Goal: Transaction & Acquisition: Purchase product/service

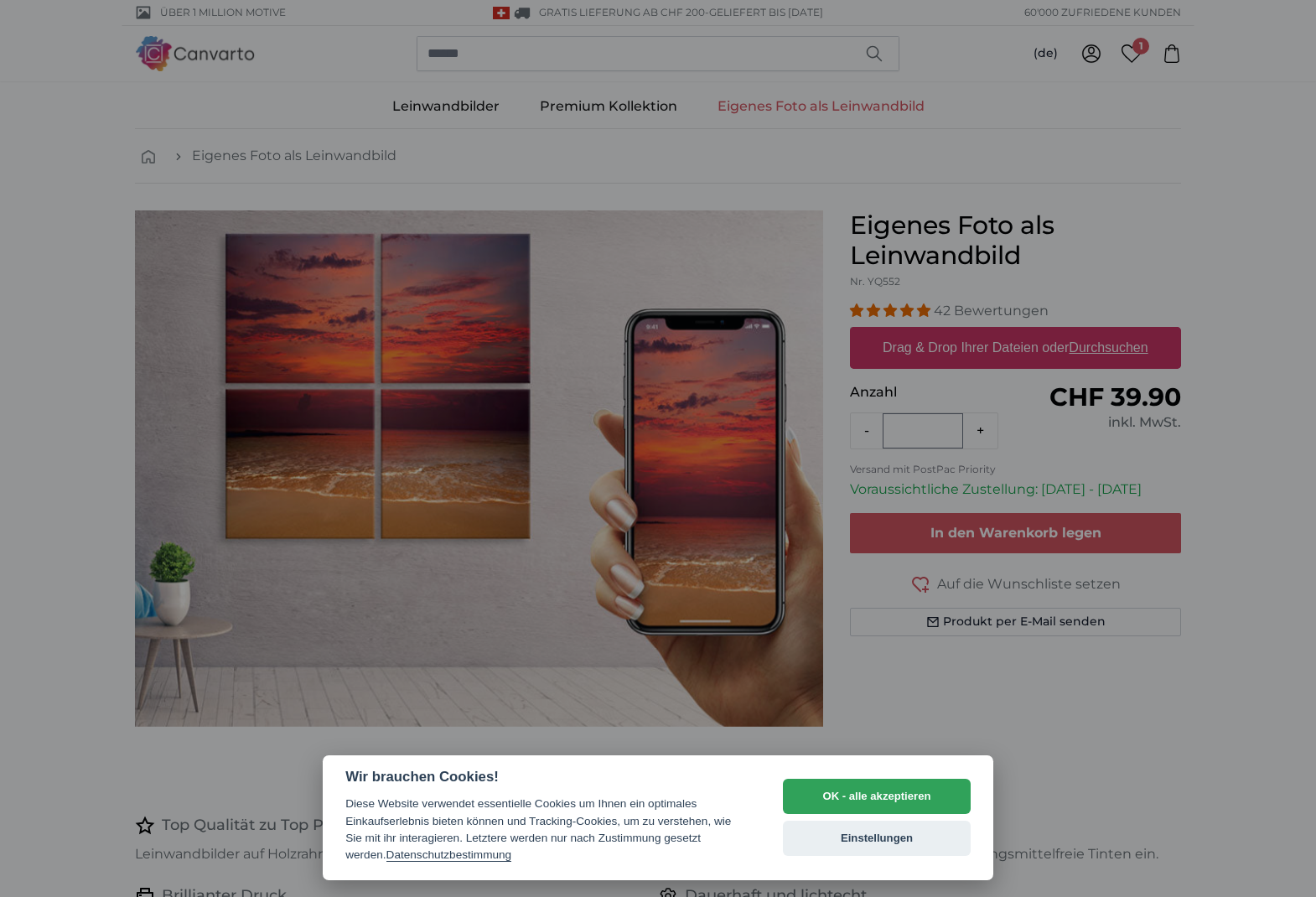
click at [1076, 699] on div at bounding box center [658, 448] width 1316 height 897
click at [930, 792] on button "OK - alle akzeptieren" at bounding box center [877, 796] width 188 height 35
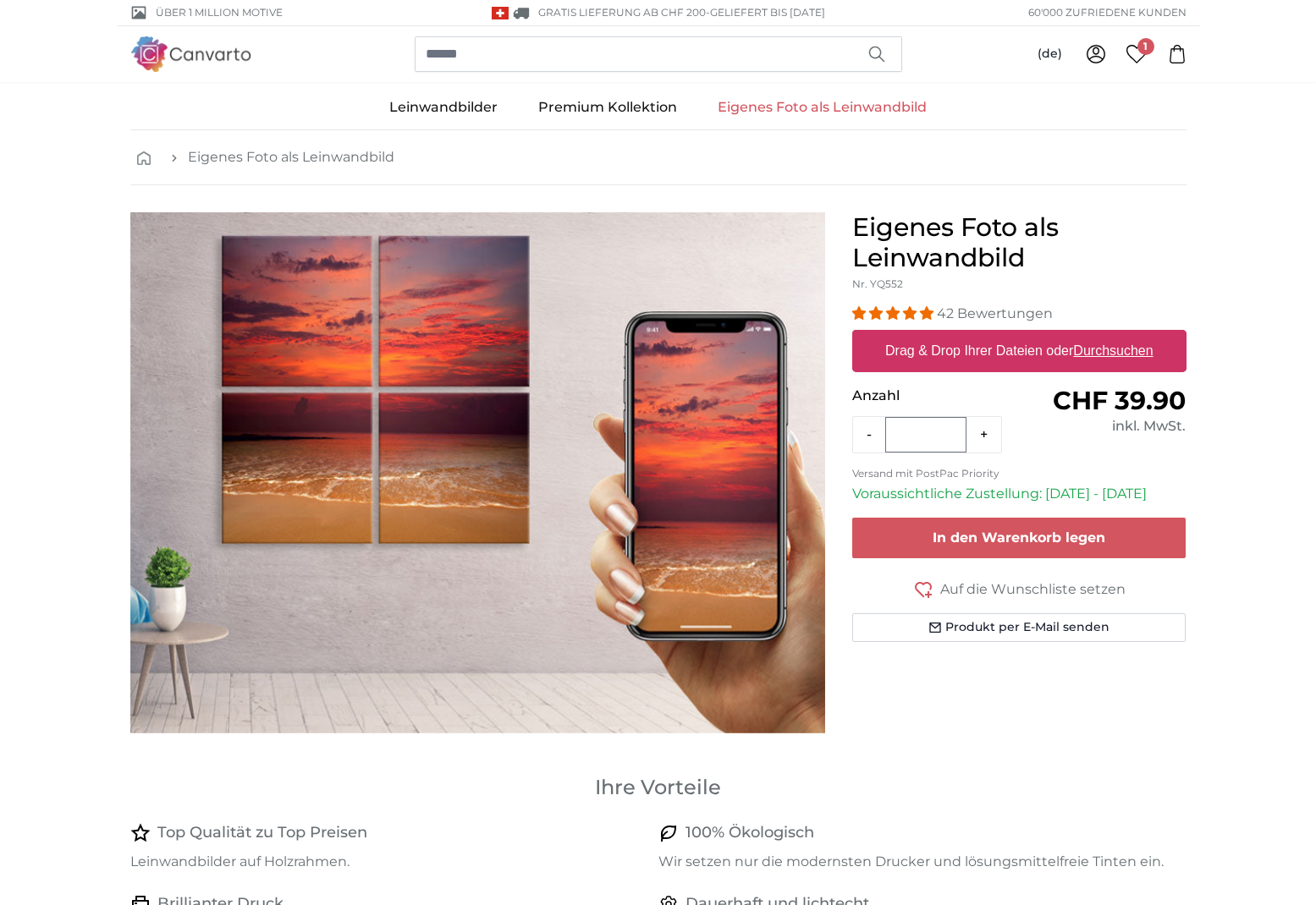
click at [1143, 52] on span "1" at bounding box center [1145, 46] width 17 height 17
click at [968, 358] on label "Drag & Drop Ihrer Dateien oder Durchsuchen" at bounding box center [1018, 350] width 281 height 33
click at [968, 335] on input "Drag & Drop Ihrer Dateien oder Durchsuchen" at bounding box center [1018, 333] width 334 height 5
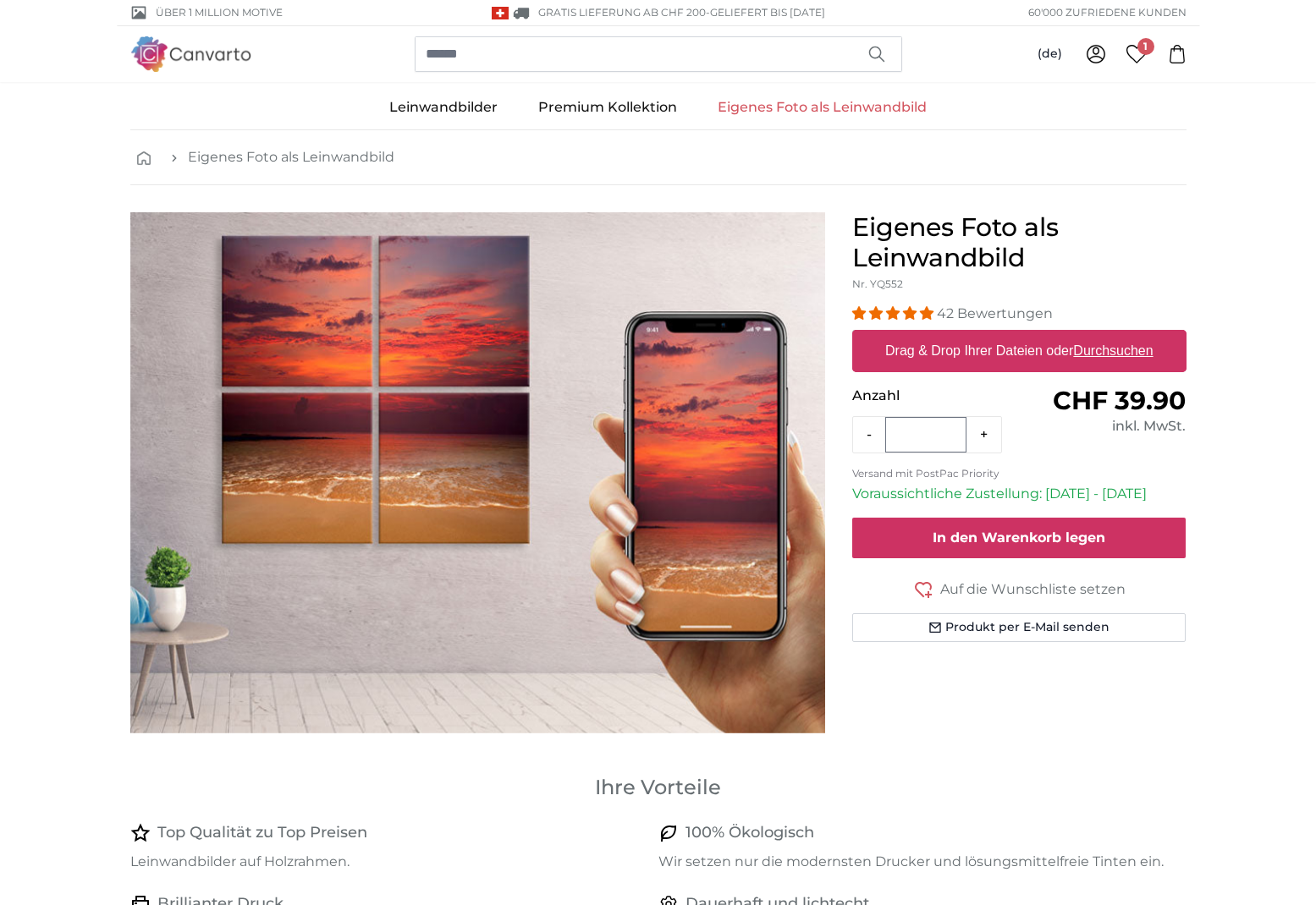
type input "**********"
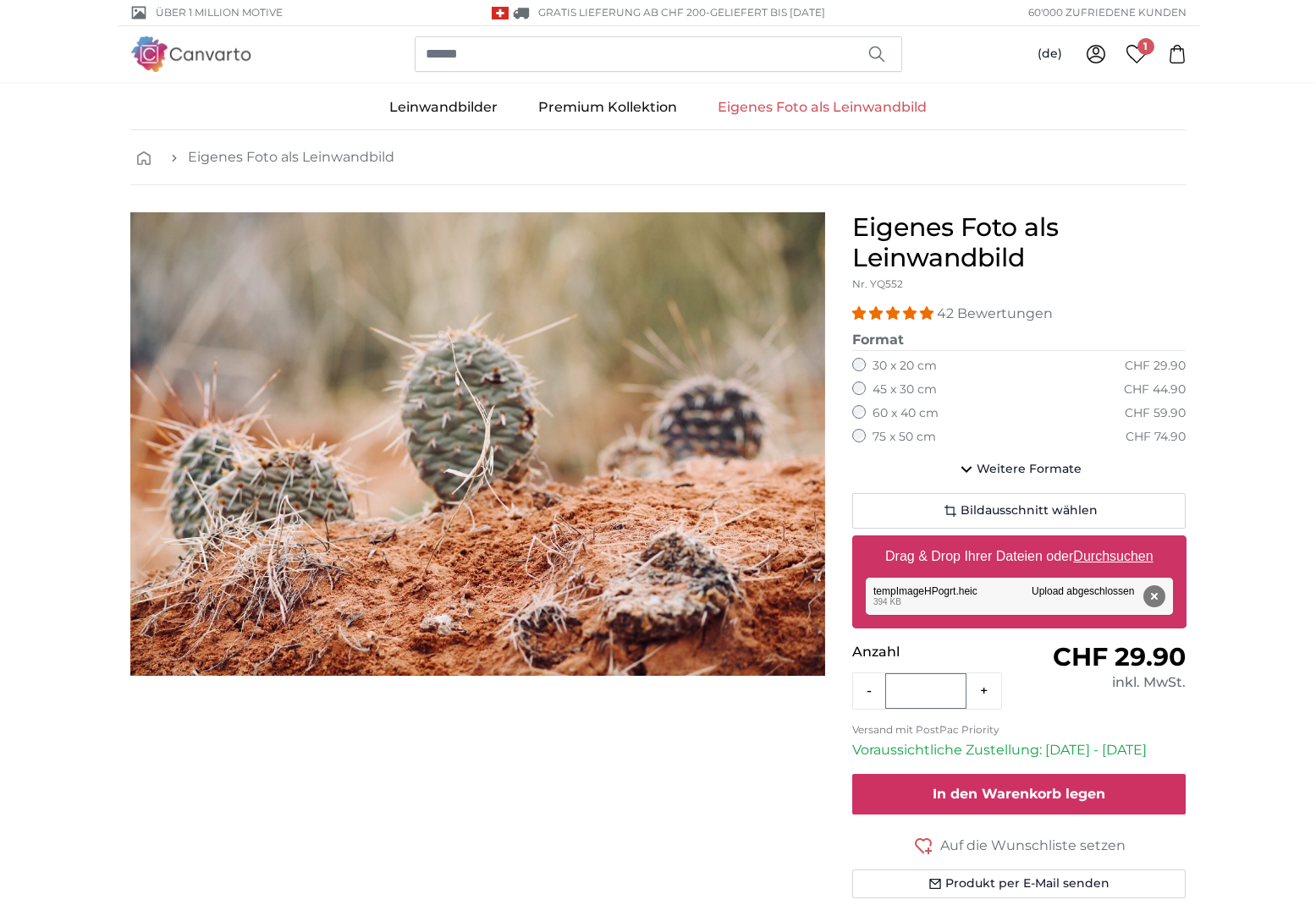
click at [1011, 786] on span "In den Warenkorb legen" at bounding box center [1018, 794] width 173 height 16
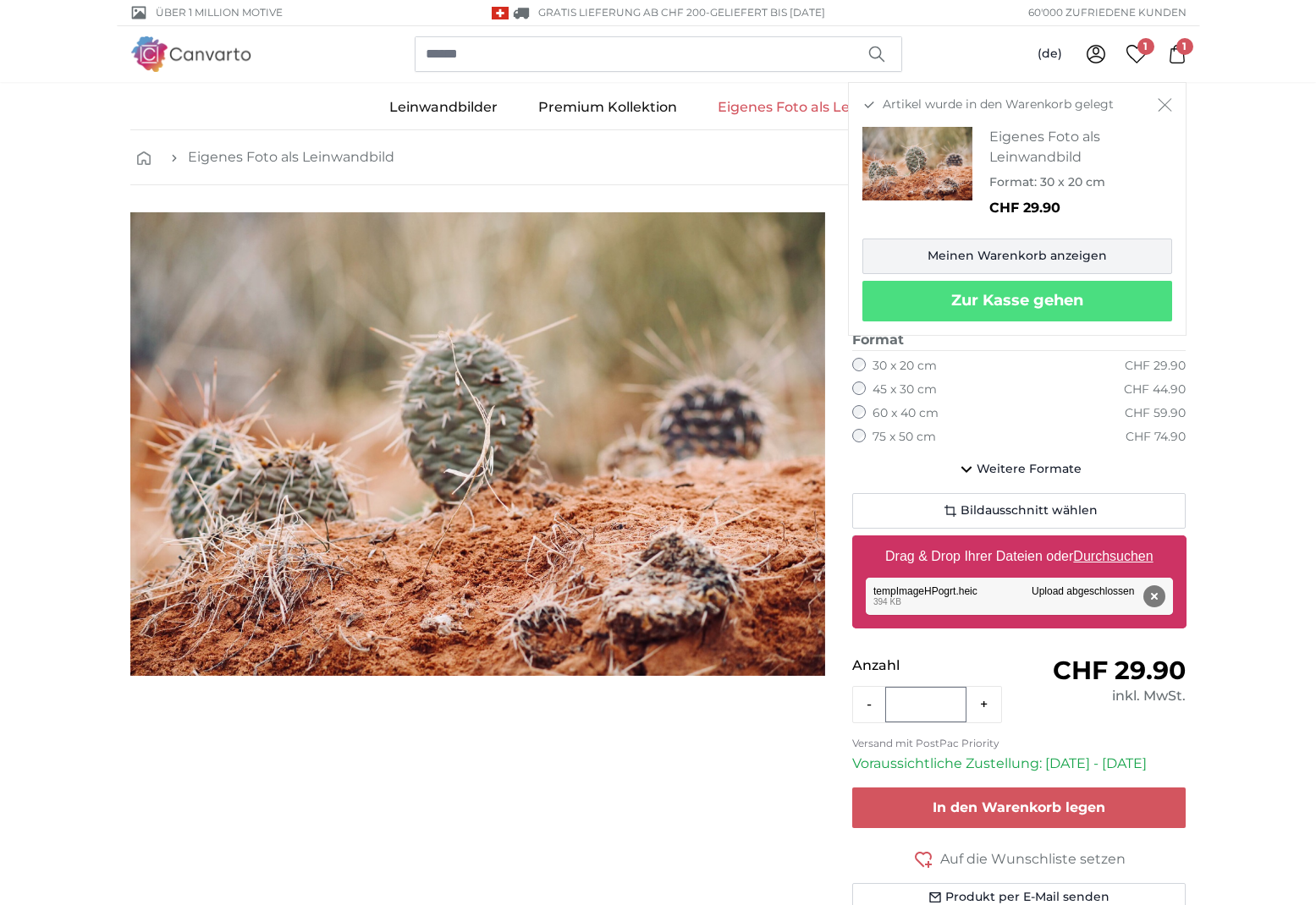
click at [922, 259] on link "Meinen Warenkorb anzeigen" at bounding box center [1017, 256] width 309 height 35
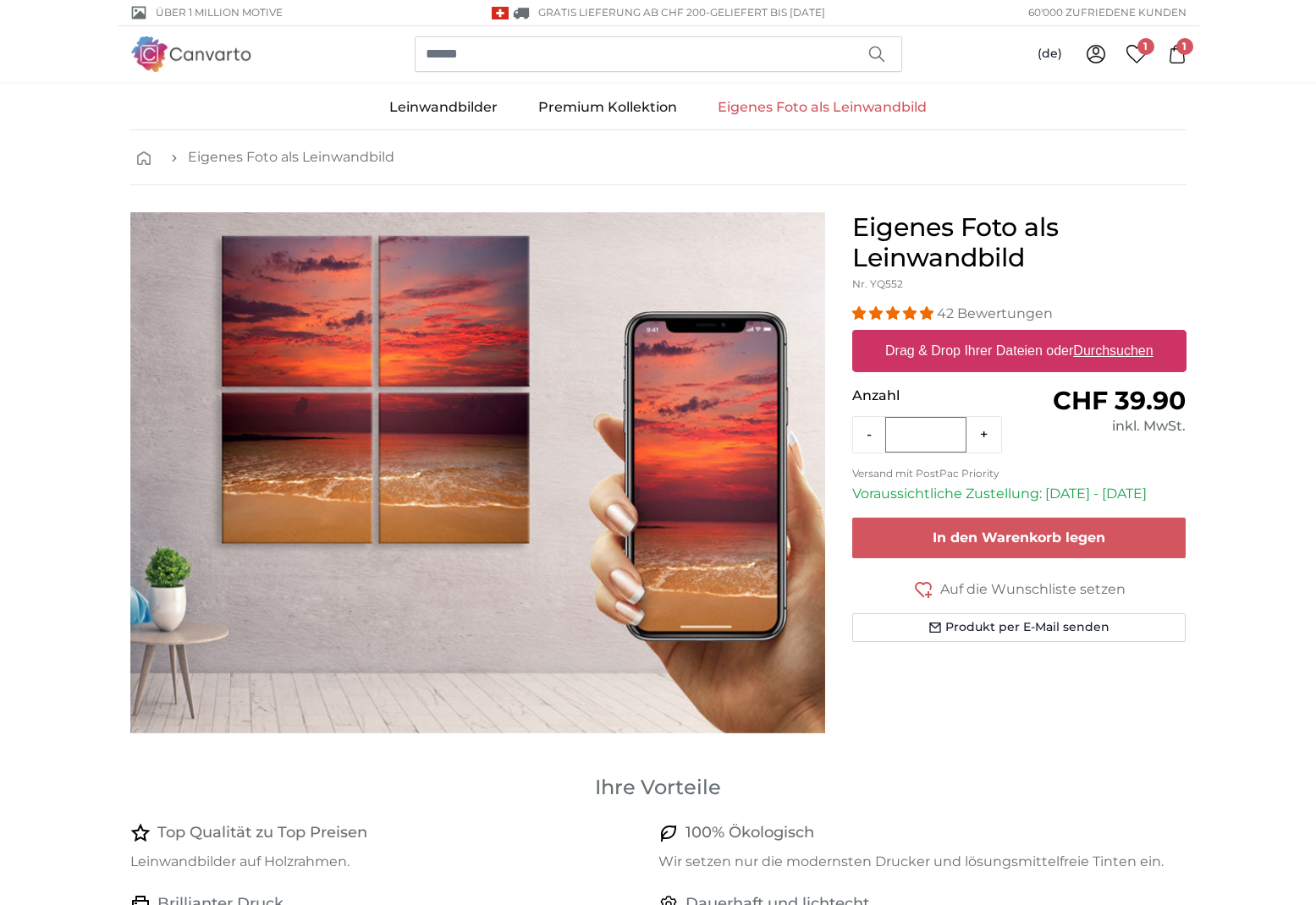
click at [952, 353] on label "Drag & Drop Ihrer Dateien oder Durchsuchen" at bounding box center [1018, 350] width 281 height 33
click at [952, 335] on input "Drag & Drop Ihrer Dateien oder Durchsuchen" at bounding box center [1018, 333] width 334 height 5
type input "**********"
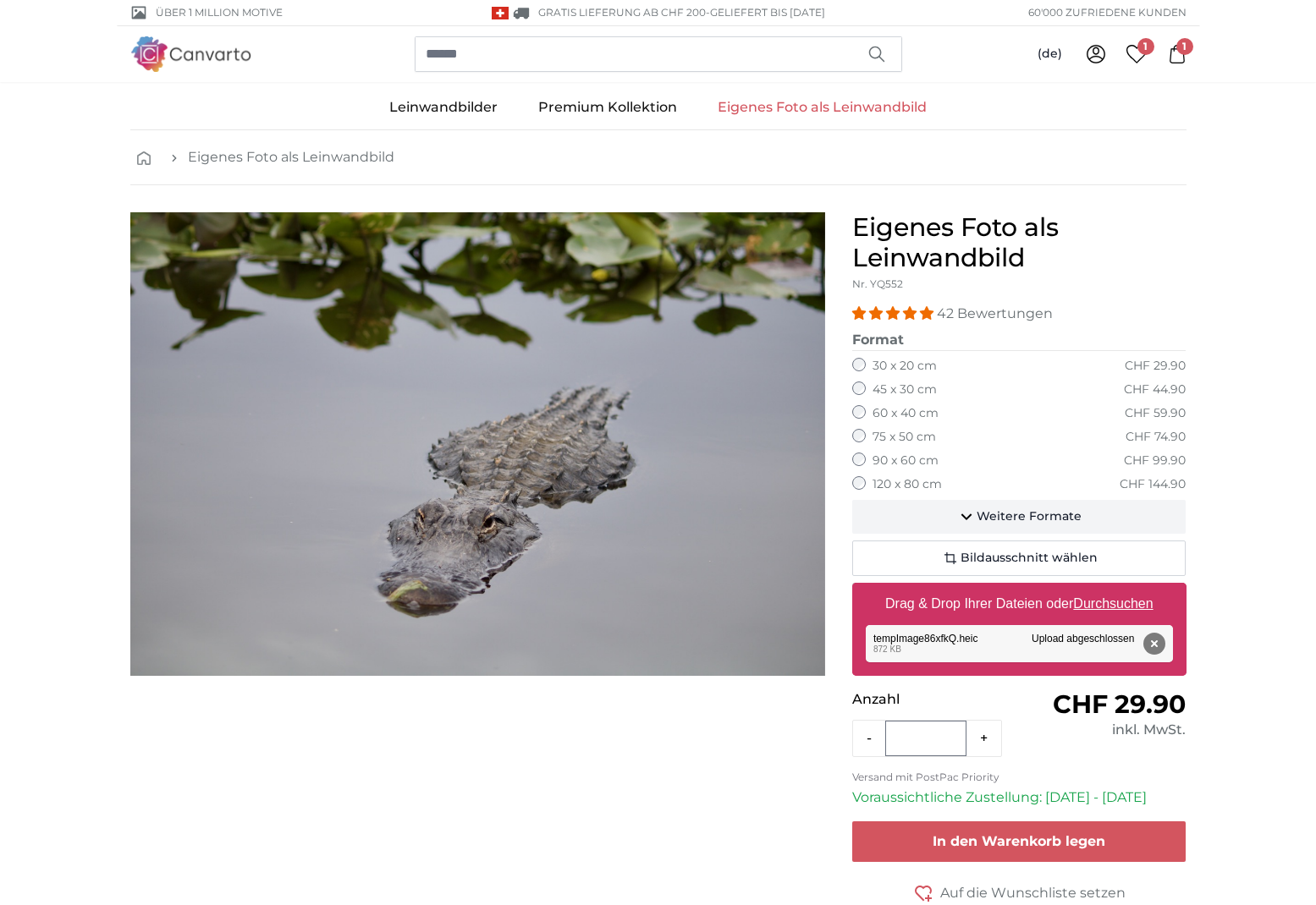
click at [972, 516] on icon "button" at bounding box center [966, 516] width 20 height 20
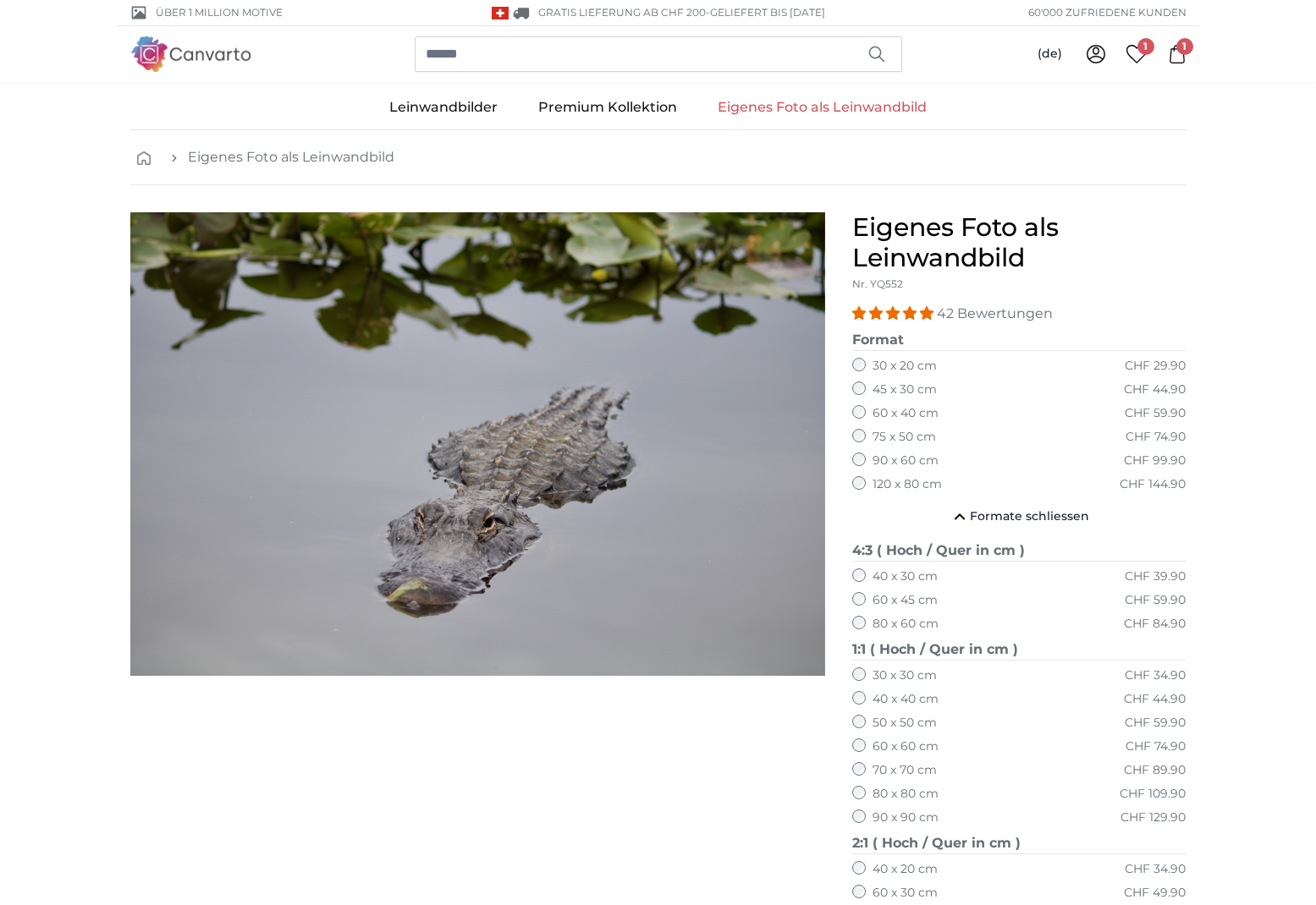
click at [672, 450] on img "1 of 1" at bounding box center [478, 444] width 695 height 464
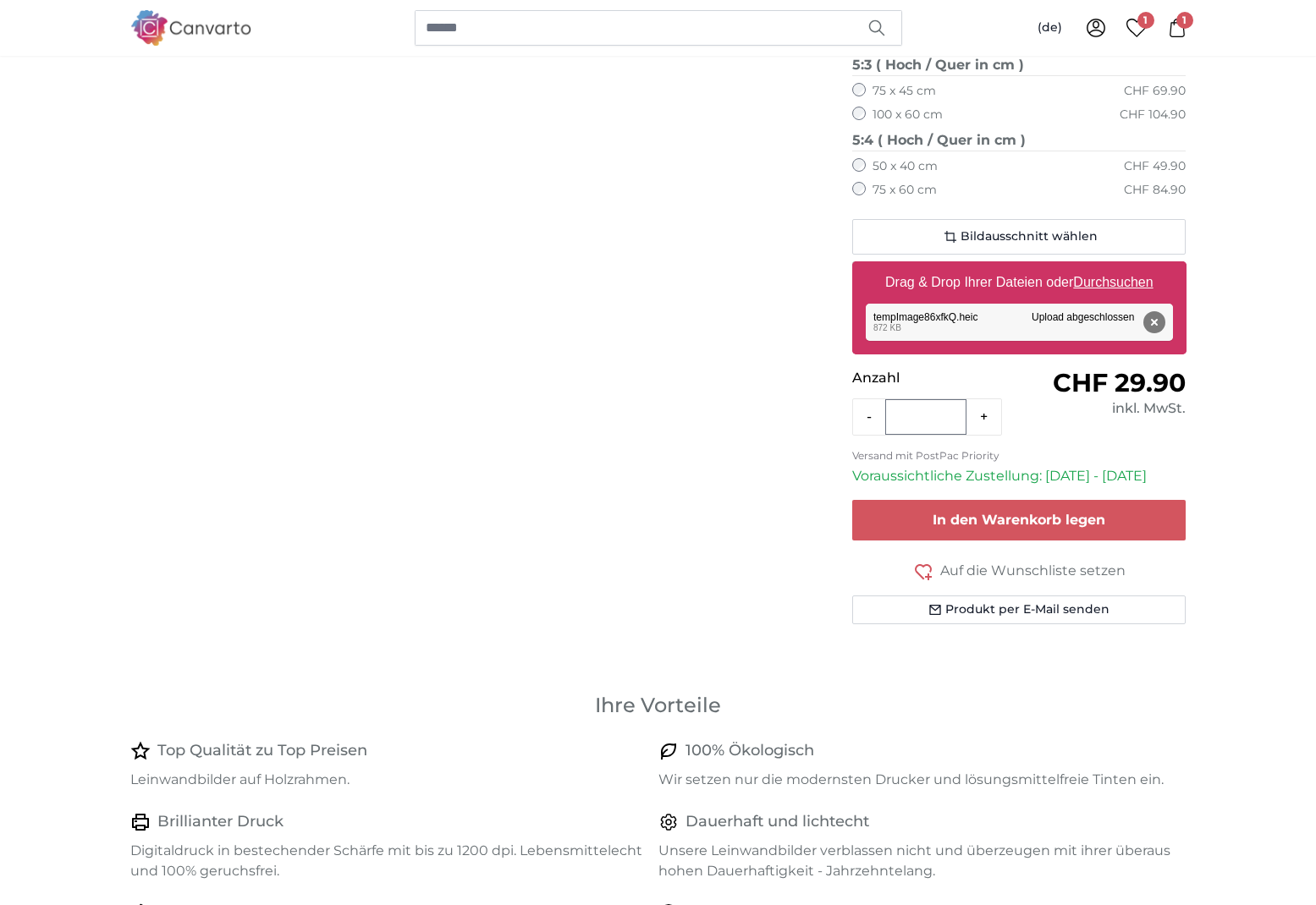
scroll to position [1247, 0]
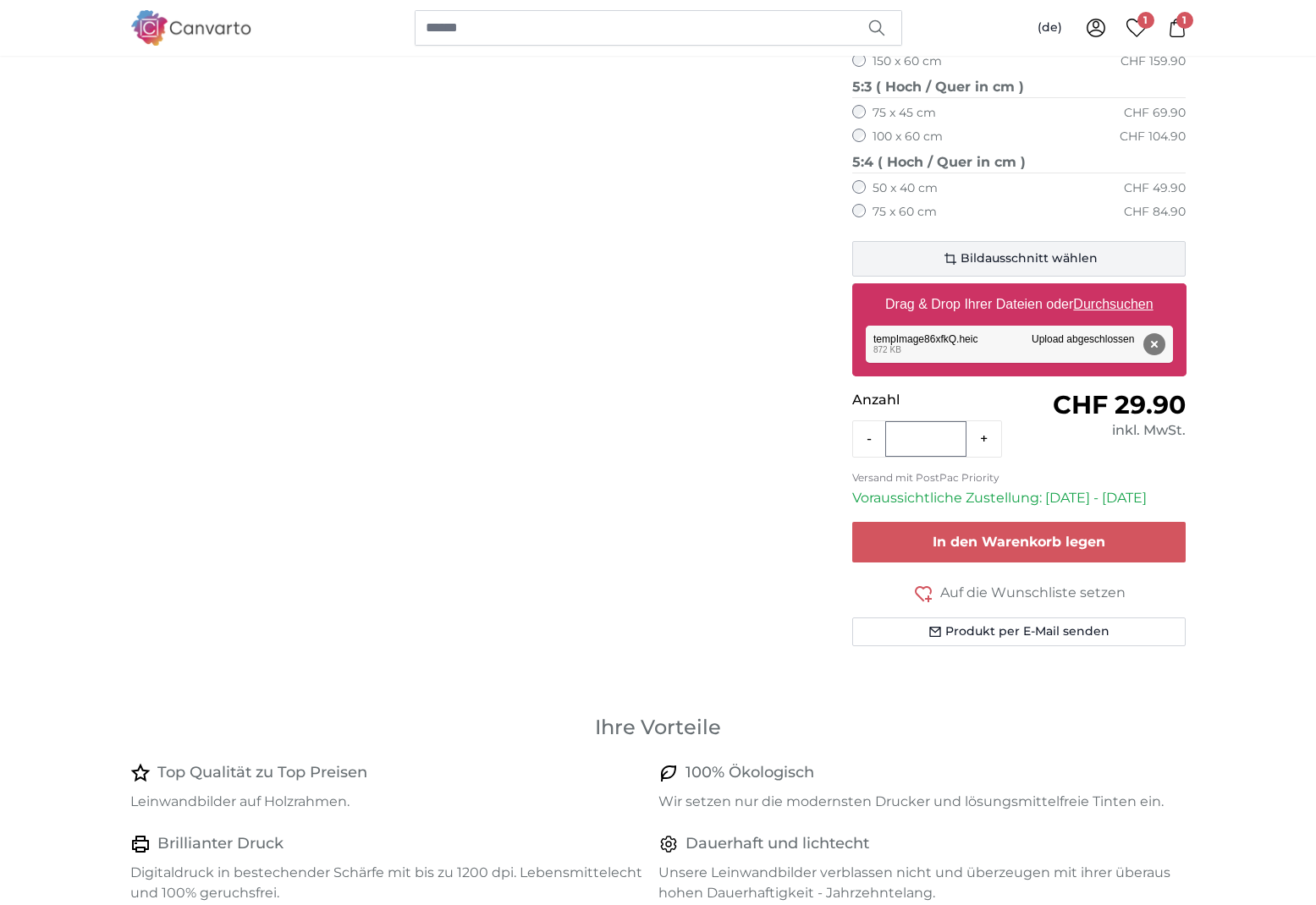
click at [926, 241] on button "Bildausschnitt wählen" at bounding box center [1018, 259] width 334 height 35
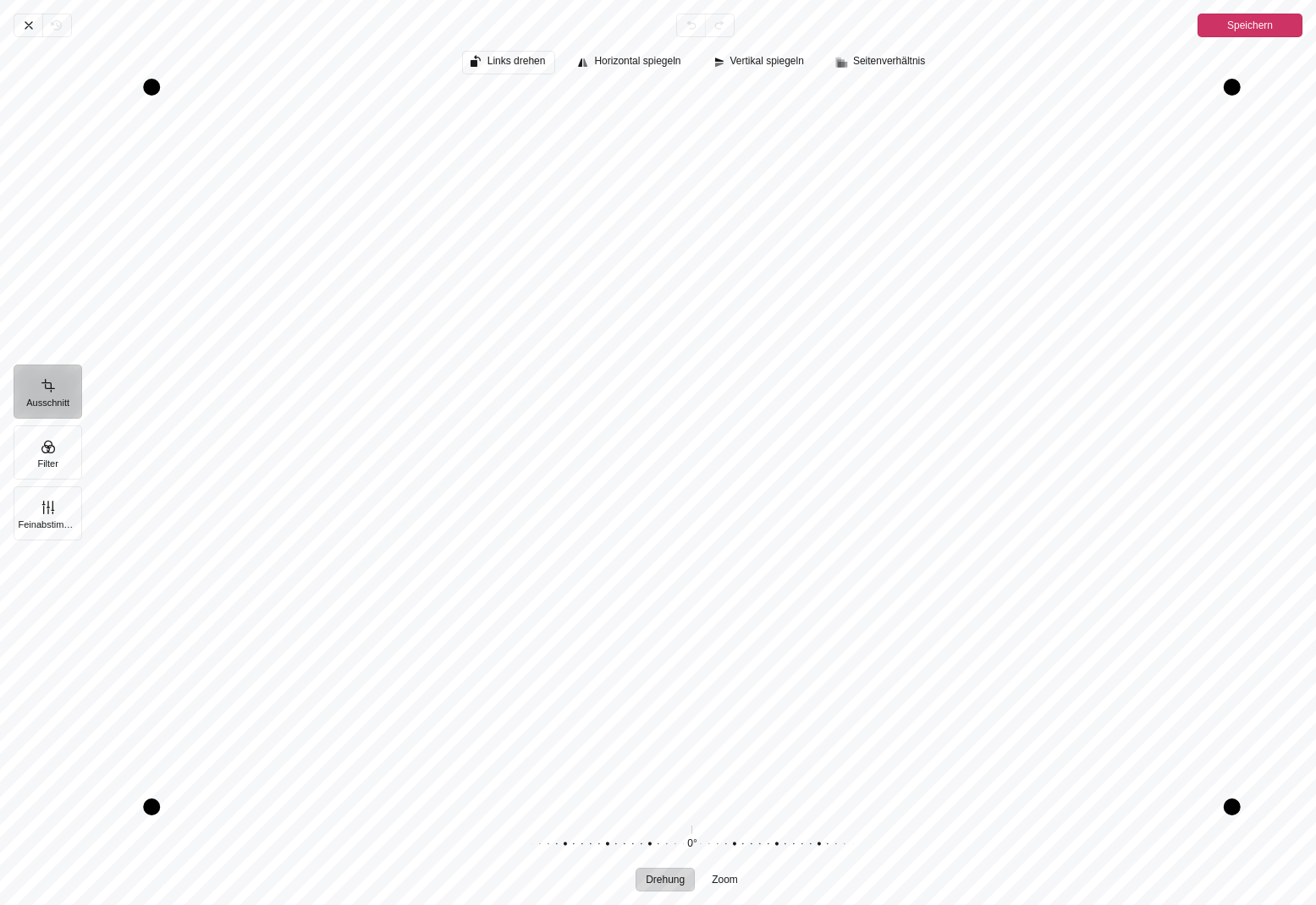
click at [526, 59] on span "Links drehen" at bounding box center [516, 61] width 59 height 11
click at [495, 57] on span "Links drehen" at bounding box center [516, 61] width 59 height 11
click at [52, 527] on button "Feinabstimmung" at bounding box center [48, 514] width 69 height 54
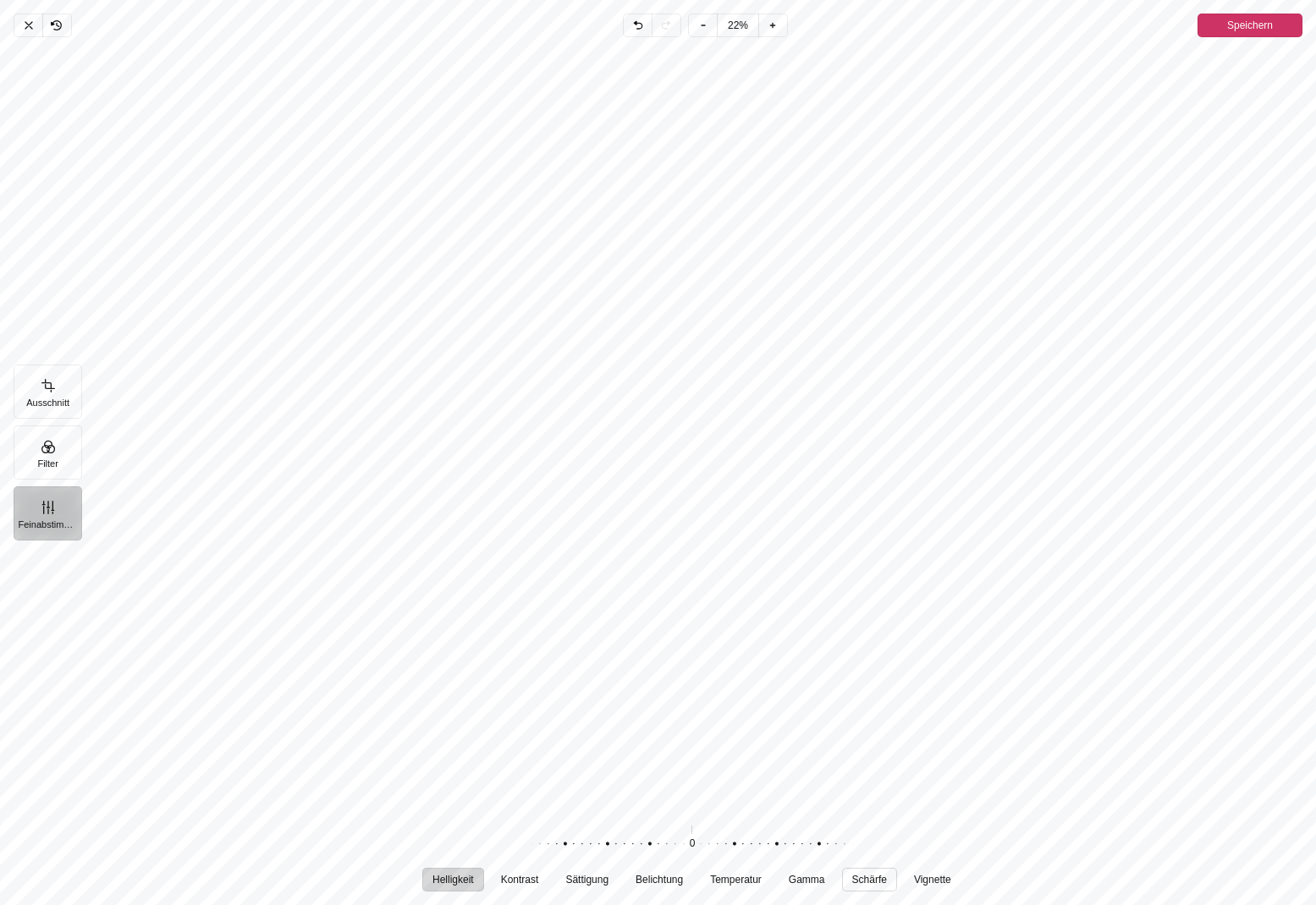
click at [873, 875] on span "Schärfe" at bounding box center [869, 879] width 34 height 10
drag, startPoint x: 698, startPoint y: 843, endPoint x: 646, endPoint y: 843, distance: 52.0
click at [646, 843] on div "Pintura" at bounding box center [630, 844] width 325 height 47
click at [641, 843] on div "Pintura" at bounding box center [626, 844] width 325 height 47
click at [707, 29] on icon "Pintura" at bounding box center [703, 25] width 14 height 14
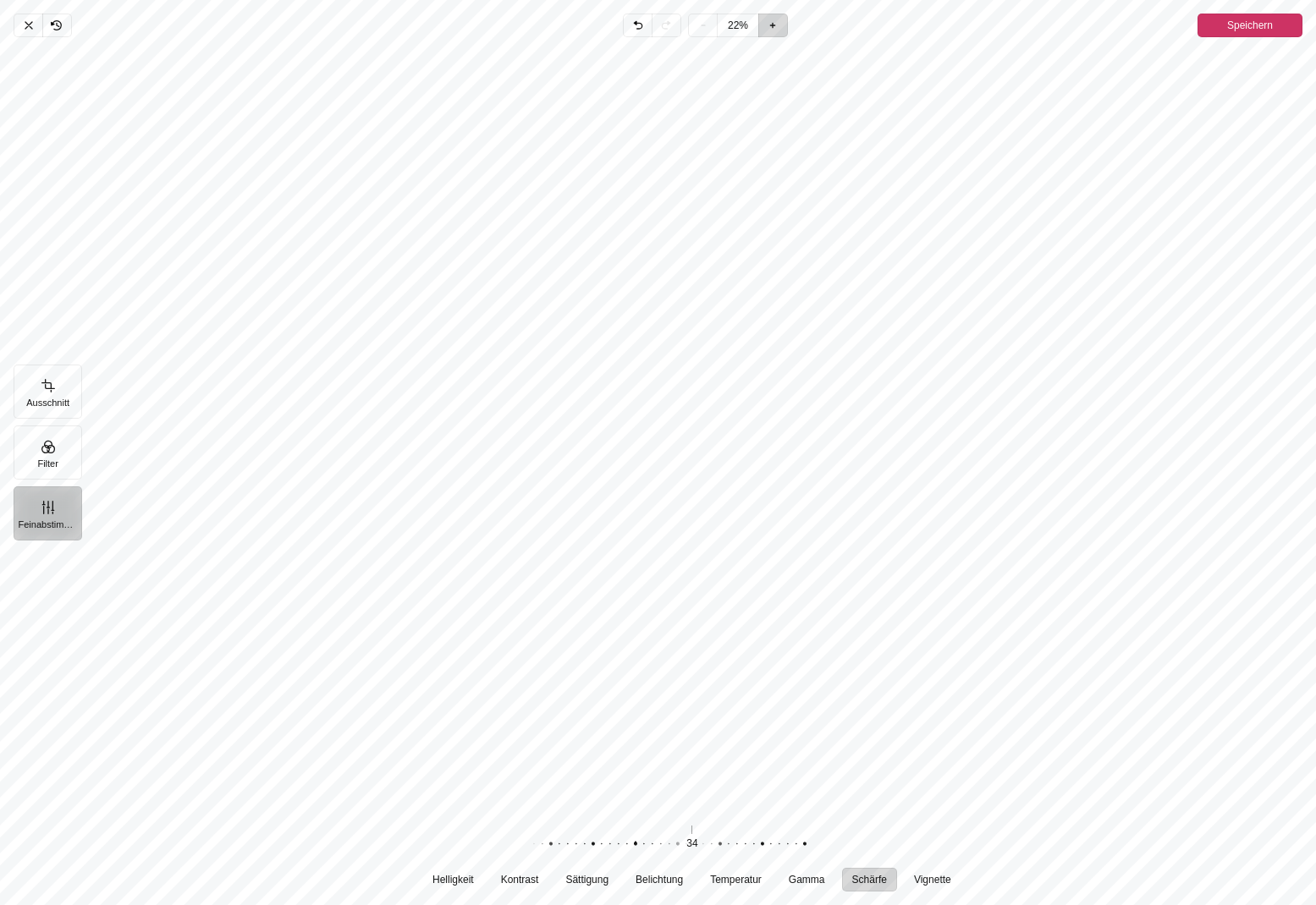
click at [781, 25] on span "Hineinzoomen" at bounding box center [773, 25] width 29 height 24
click at [707, 24] on icon "Pintura" at bounding box center [703, 25] width 14 height 14
click at [1266, 20] on span "Speichern" at bounding box center [1249, 25] width 46 height 20
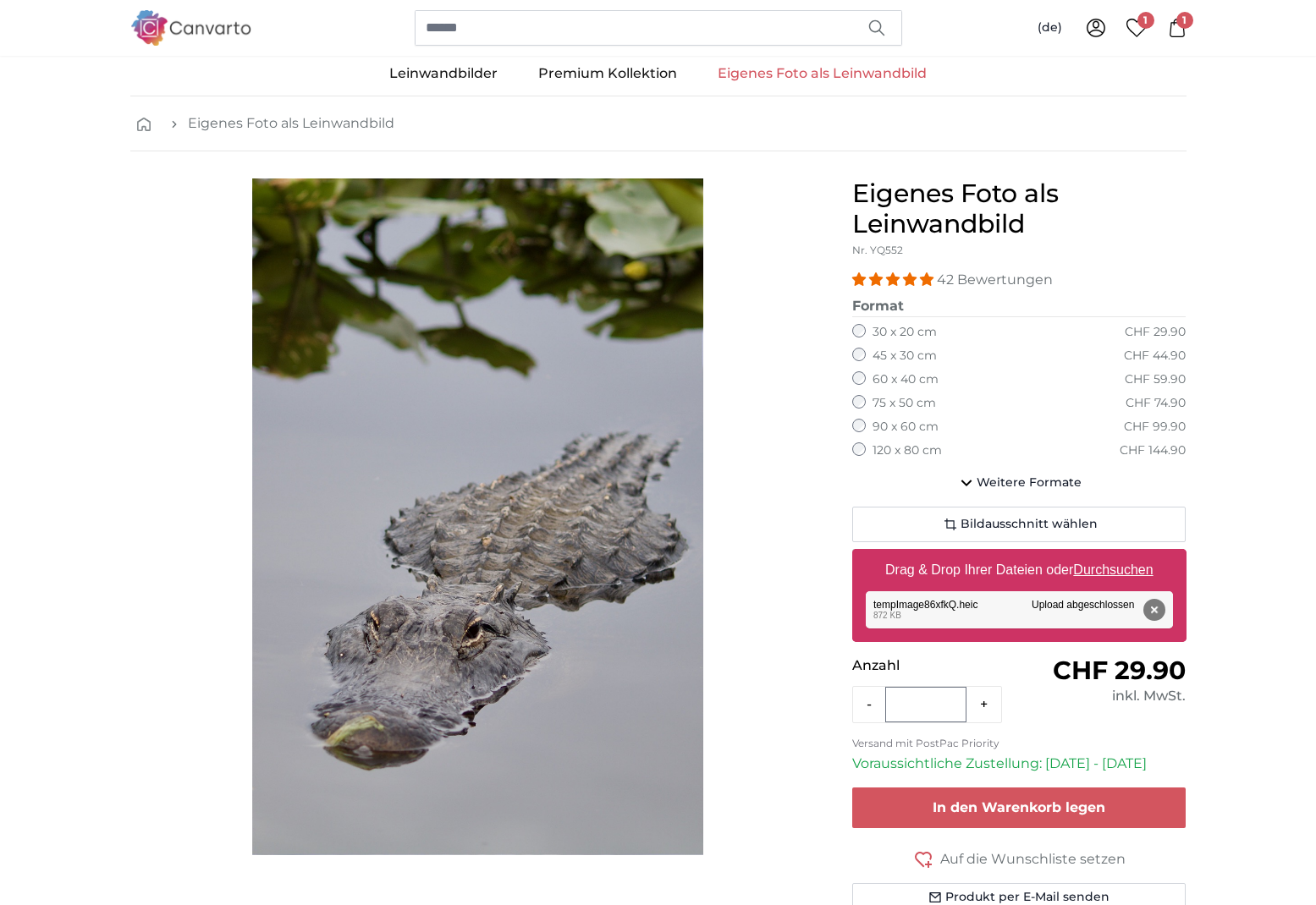
scroll to position [53, 0]
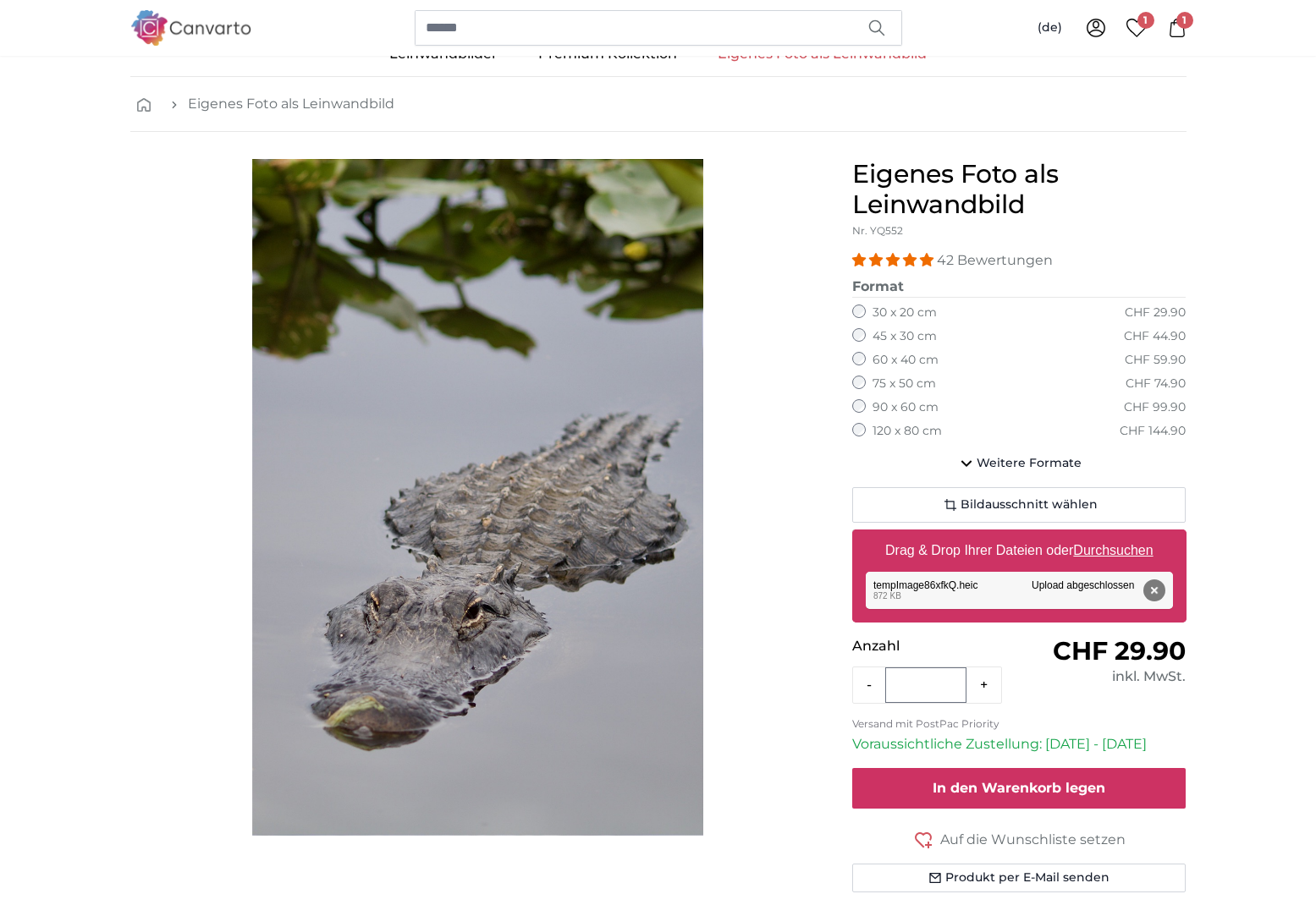
click at [983, 780] on span "In den Warenkorb legen" at bounding box center [1018, 787] width 173 height 16
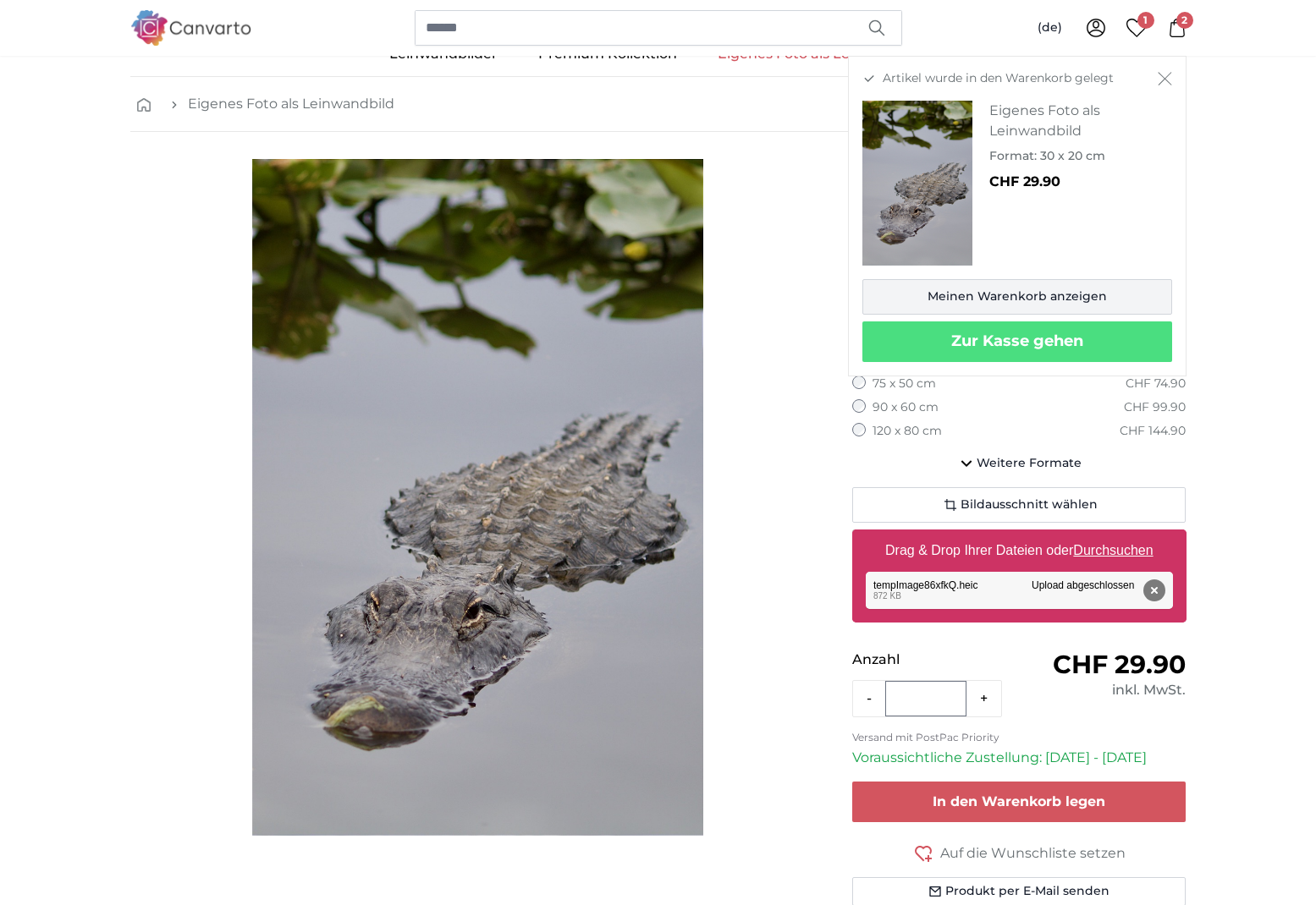
click at [981, 288] on link "Meinen Warenkorb anzeigen" at bounding box center [1017, 297] width 309 height 35
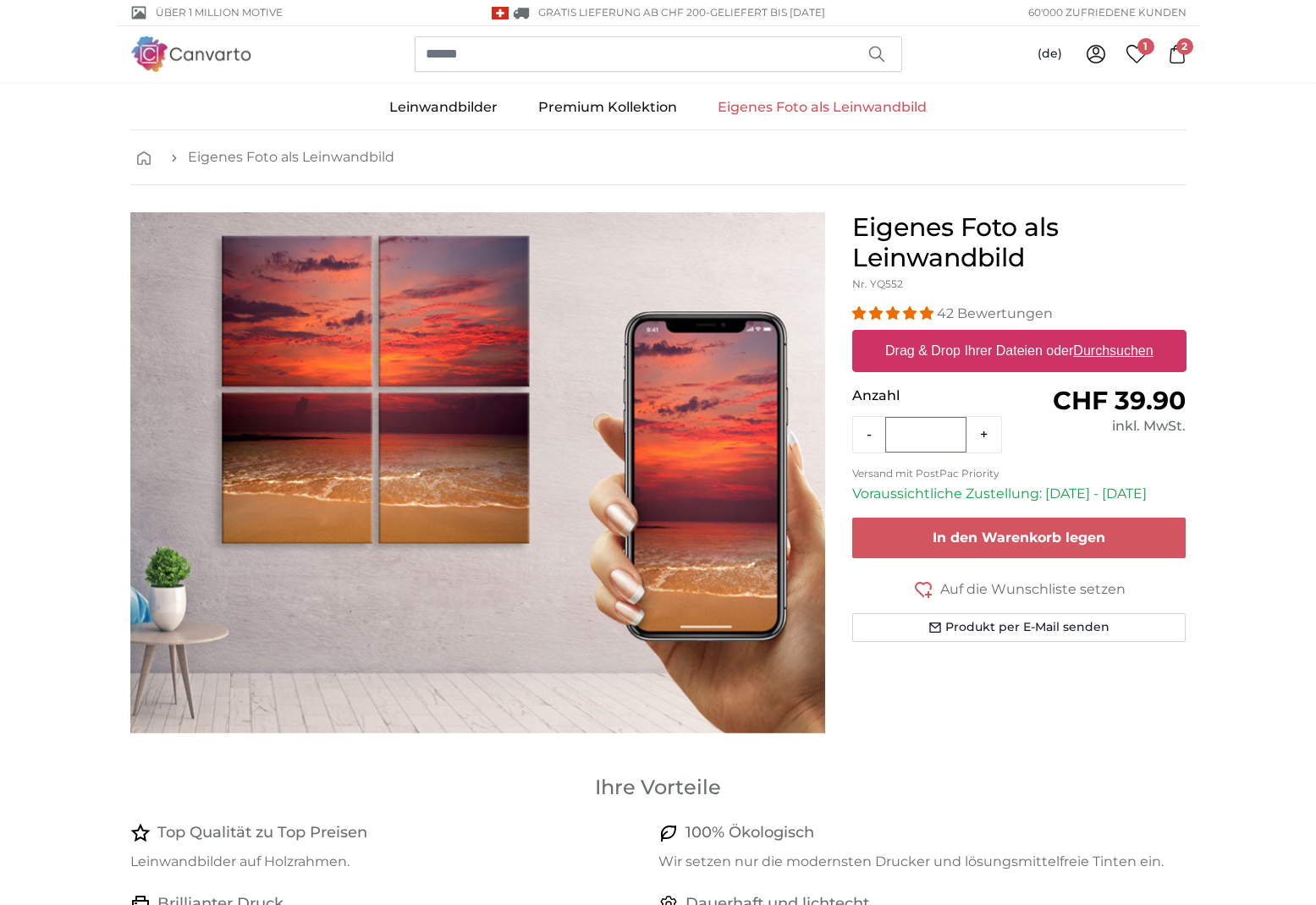
click at [910, 364] on label "Drag & Drop Ihrer Dateien oder Durchsuchen" at bounding box center [1018, 350] width 281 height 33
click at [910, 335] on input "Drag & Drop Ihrer Dateien oder Durchsuchen" at bounding box center [1018, 333] width 334 height 5
type input "**********"
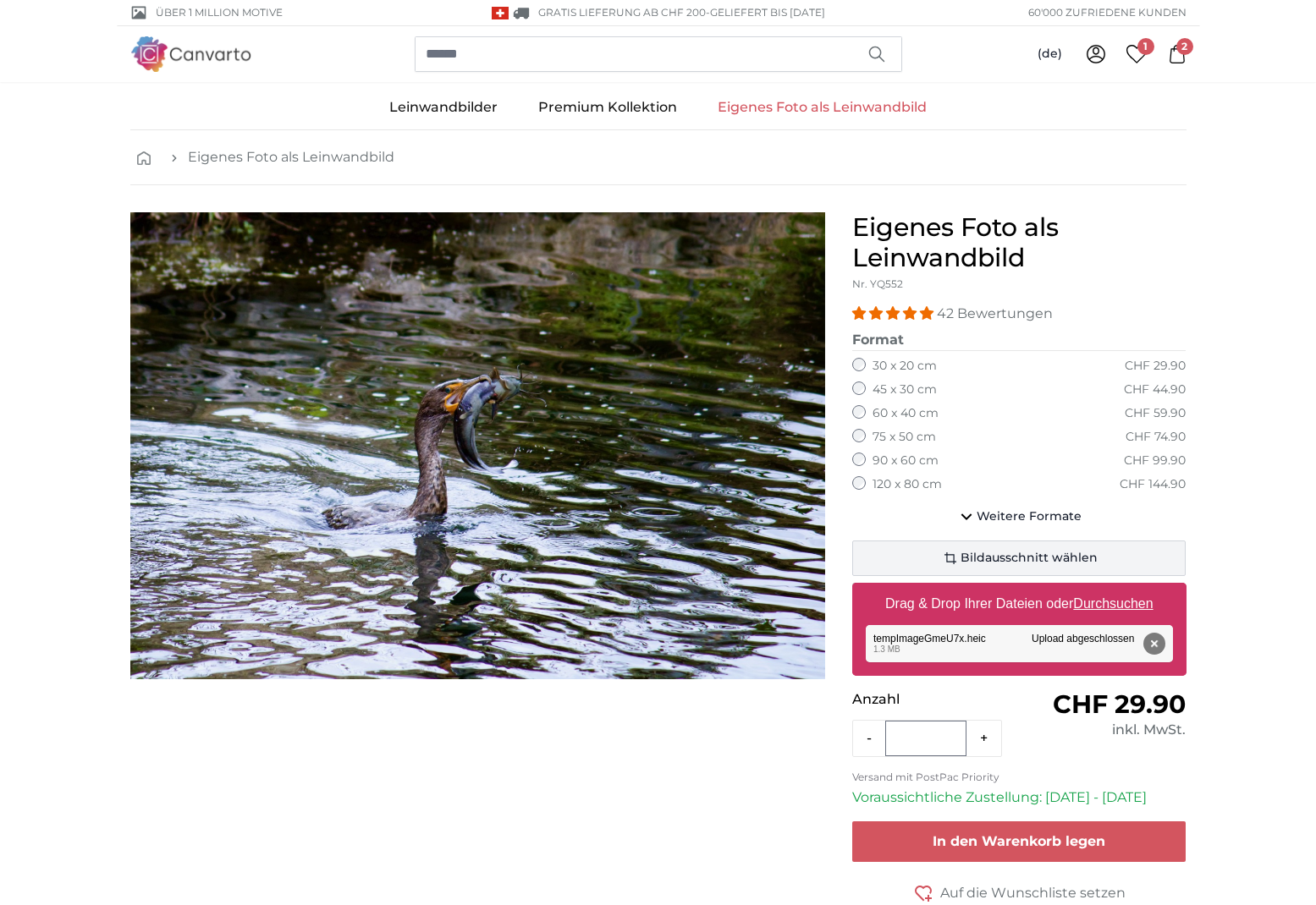
click at [936, 549] on button "Bildausschnitt wählen" at bounding box center [1018, 558] width 334 height 35
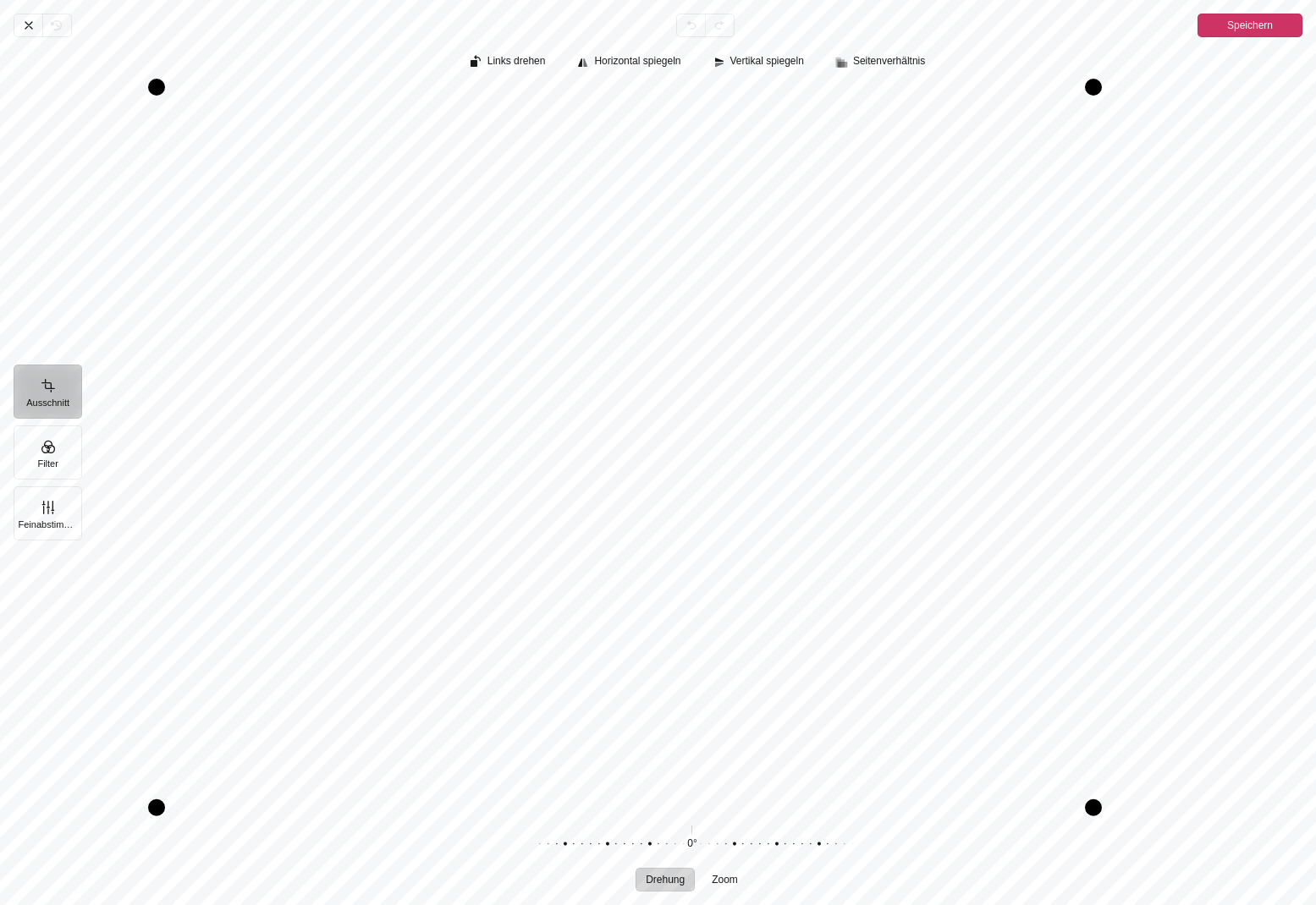
drag, startPoint x: 1220, startPoint y: 806, endPoint x: 1086, endPoint y: 808, distance: 134.0
click at [1086, 808] on div "Pintura" at bounding box center [1093, 807] width 17 height 17
click at [54, 538] on button "Feinabstimmung" at bounding box center [48, 514] width 69 height 54
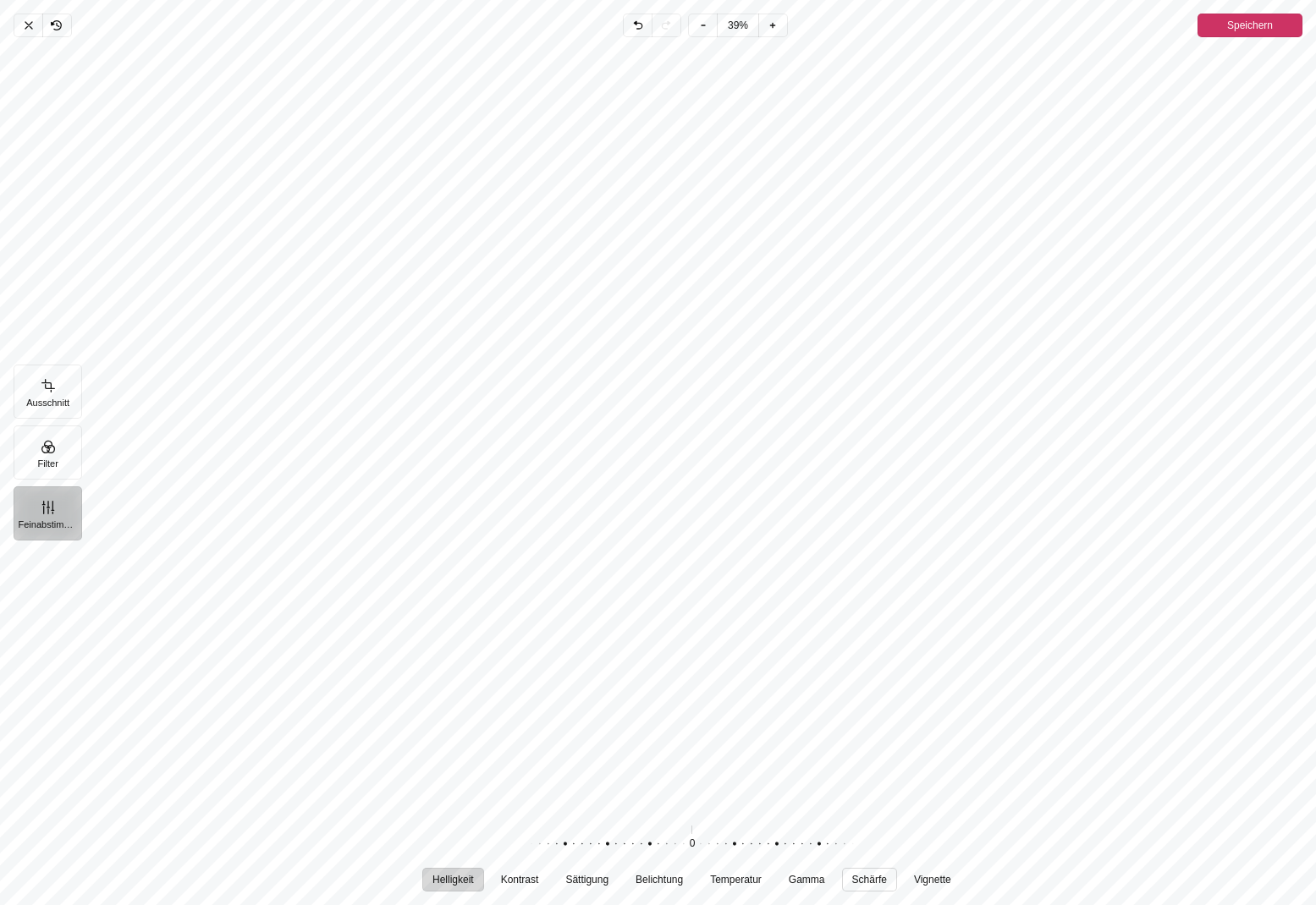
click at [865, 883] on span "Schärfe" at bounding box center [869, 879] width 34 height 10
drag, startPoint x: 699, startPoint y: 844, endPoint x: 615, endPoint y: 849, distance: 84.1
click at [615, 849] on div "Pintura" at bounding box center [600, 844] width 325 height 47
click at [712, 882] on span "Temperatur" at bounding box center [735, 879] width 52 height 10
drag, startPoint x: 709, startPoint y: 842, endPoint x: 663, endPoint y: 841, distance: 46.0
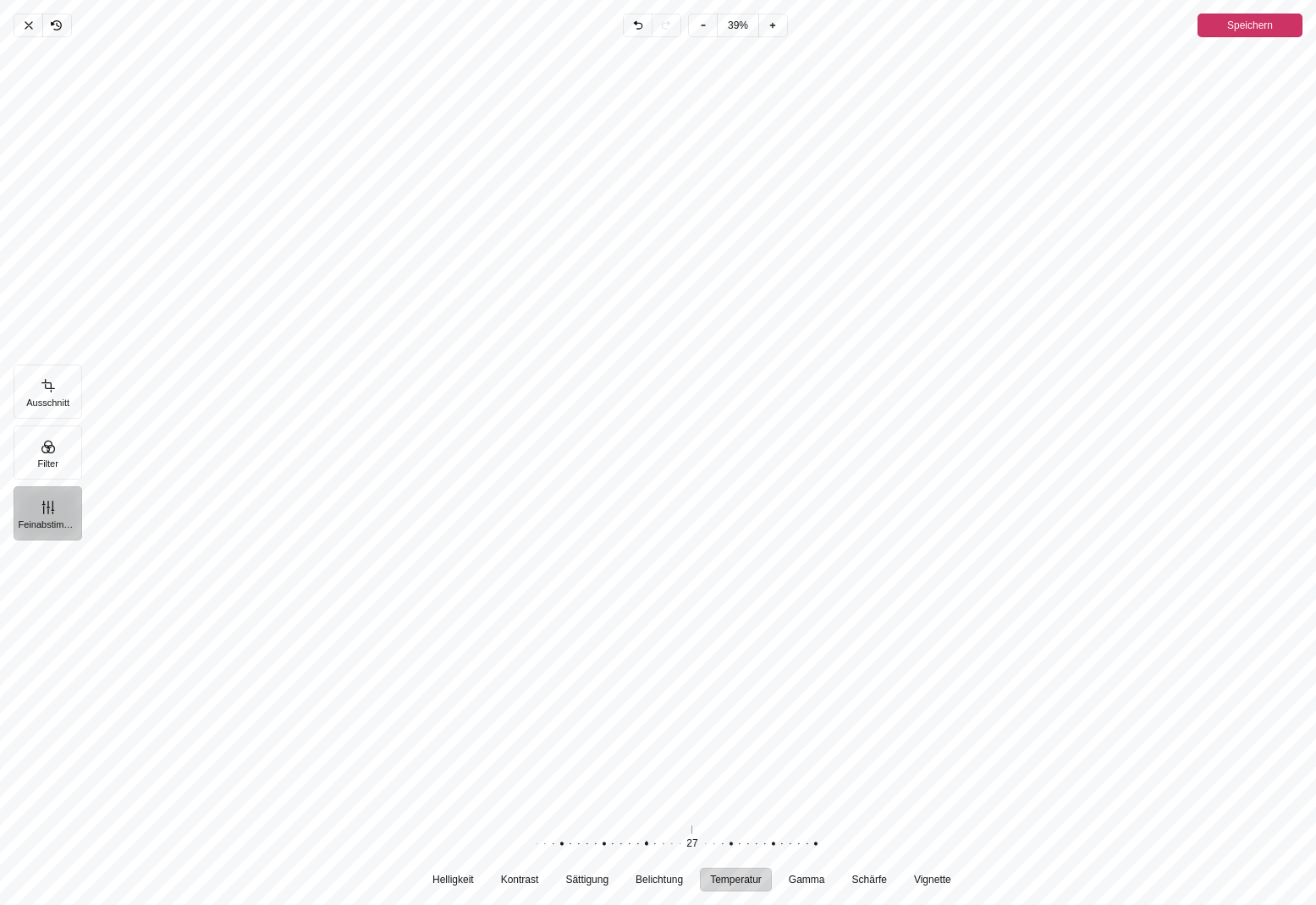
click at [663, 841] on div "Pintura" at bounding box center [638, 844] width 325 height 47
click at [664, 884] on span "Belichtung" at bounding box center [658, 879] width 47 height 10
drag, startPoint x: 708, startPoint y: 844, endPoint x: 704, endPoint y: 861, distance: 17.5
click at [704, 861] on div "Pintura" at bounding box center [679, 844] width 325 height 47
click at [609, 874] on button "Sättigung" at bounding box center [588, 880] width 63 height 24
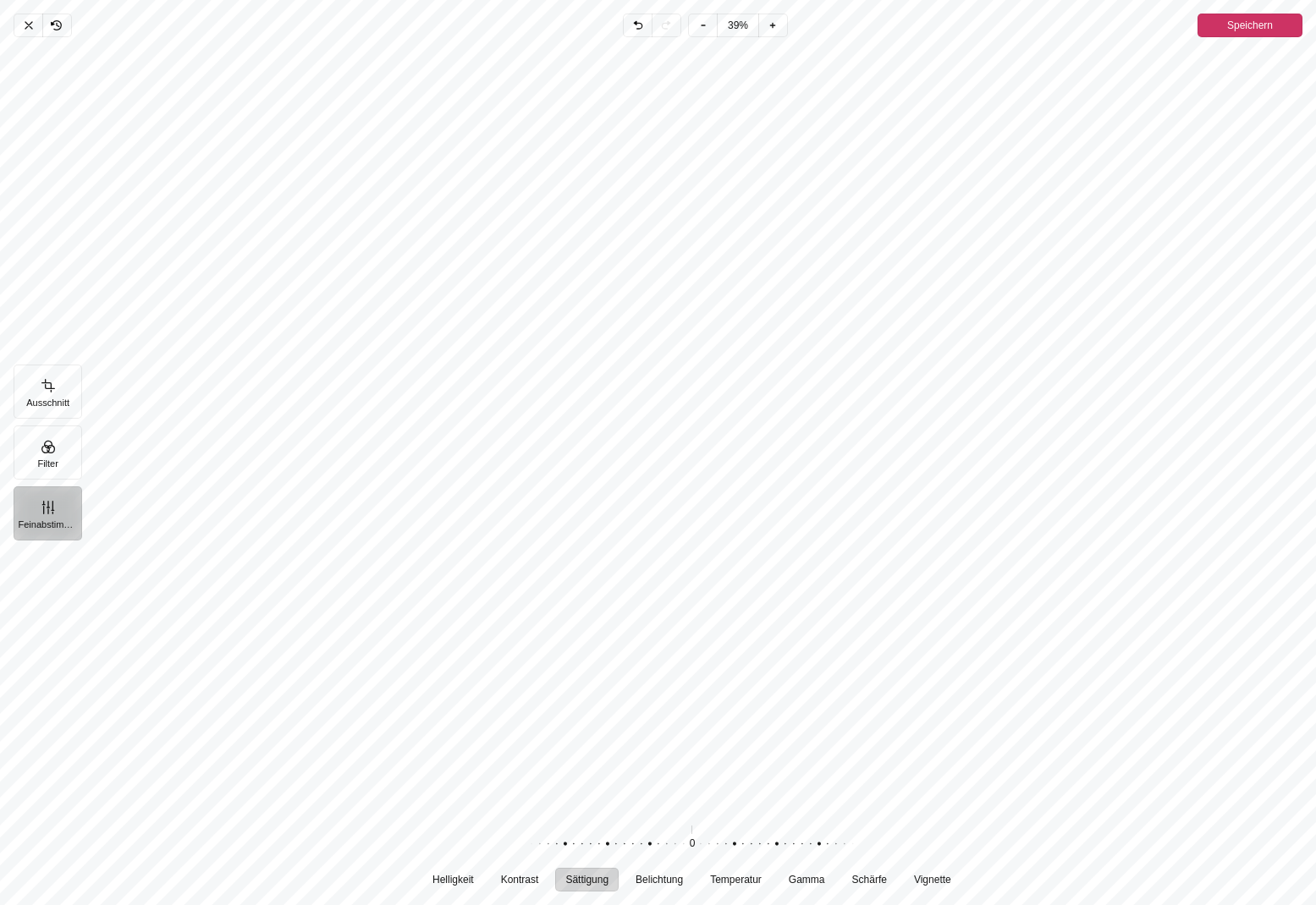
click at [703, 847] on div "Pintura" at bounding box center [683, 844] width 325 height 47
click at [514, 882] on span "Kontrast" at bounding box center [520, 879] width 38 height 10
drag, startPoint x: 695, startPoint y: 844, endPoint x: 685, endPoint y: 850, distance: 11.7
click at [685, 850] on div "Pintura" at bounding box center [673, 844] width 325 height 47
click at [458, 871] on button "Helligkeit" at bounding box center [453, 880] width 62 height 24
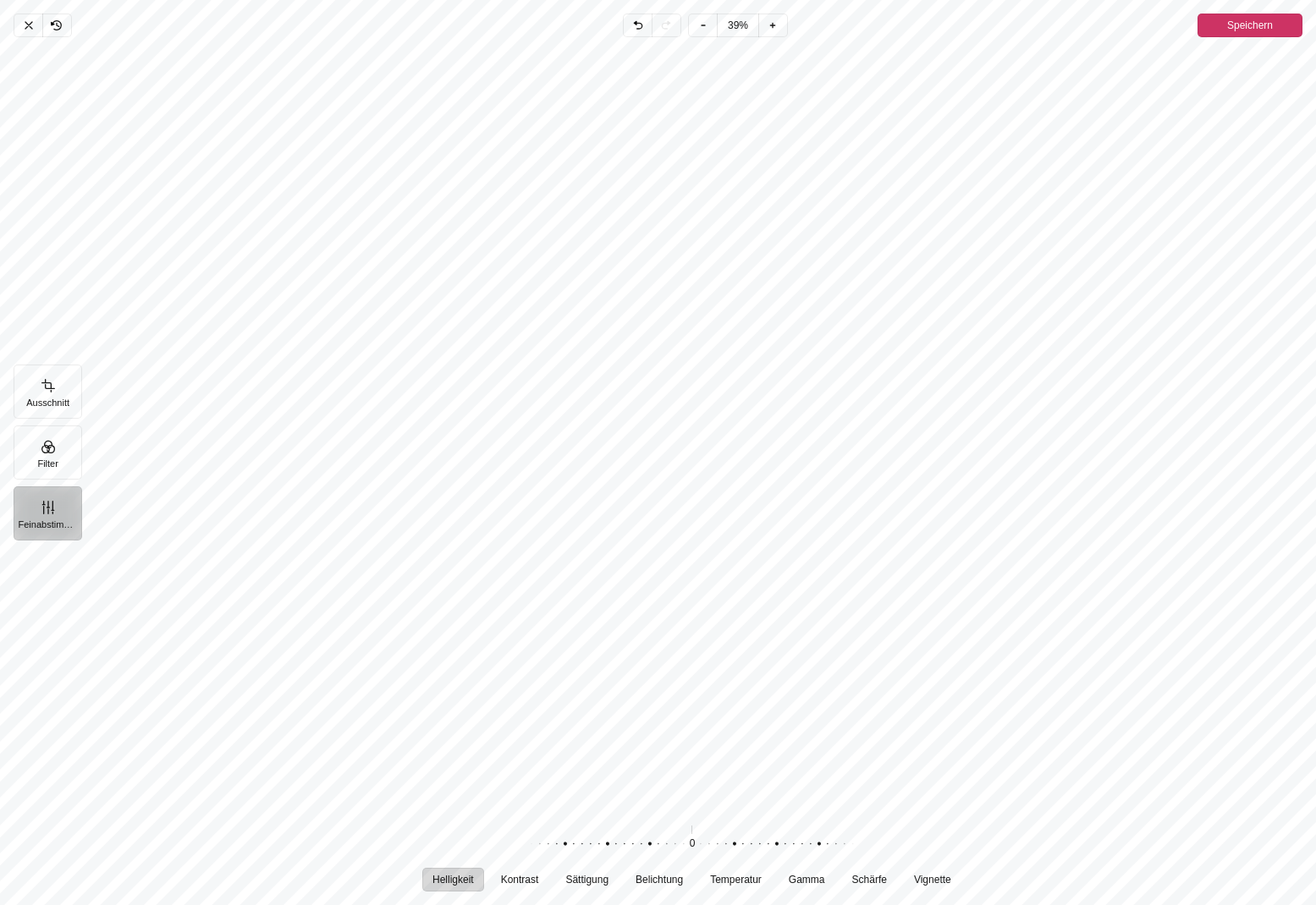
click at [713, 848] on div "Pintura" at bounding box center [683, 844] width 325 height 47
click at [1235, 31] on span "Speichern" at bounding box center [1249, 25] width 46 height 20
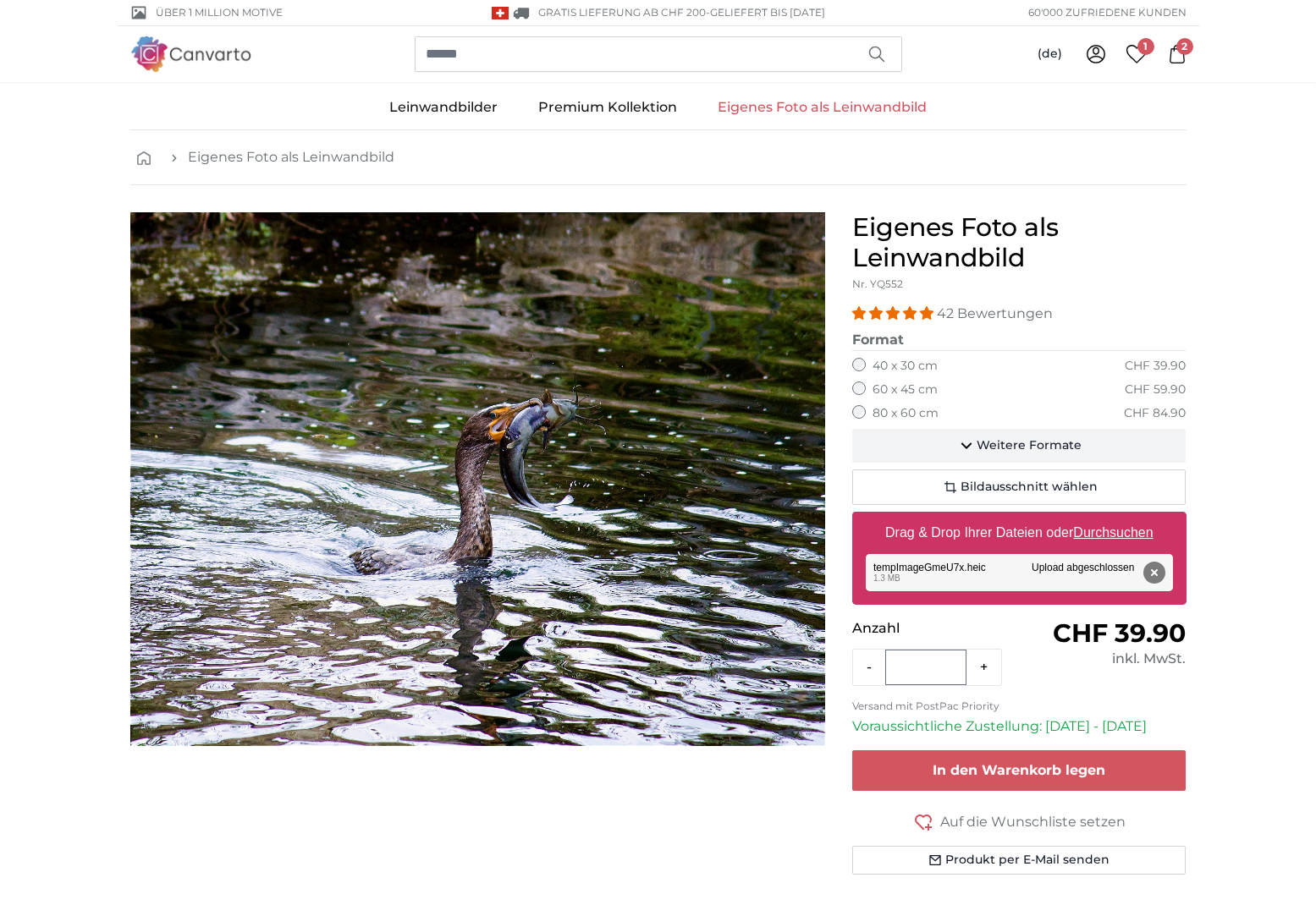
click at [972, 449] on icon "button" at bounding box center [966, 446] width 20 height 20
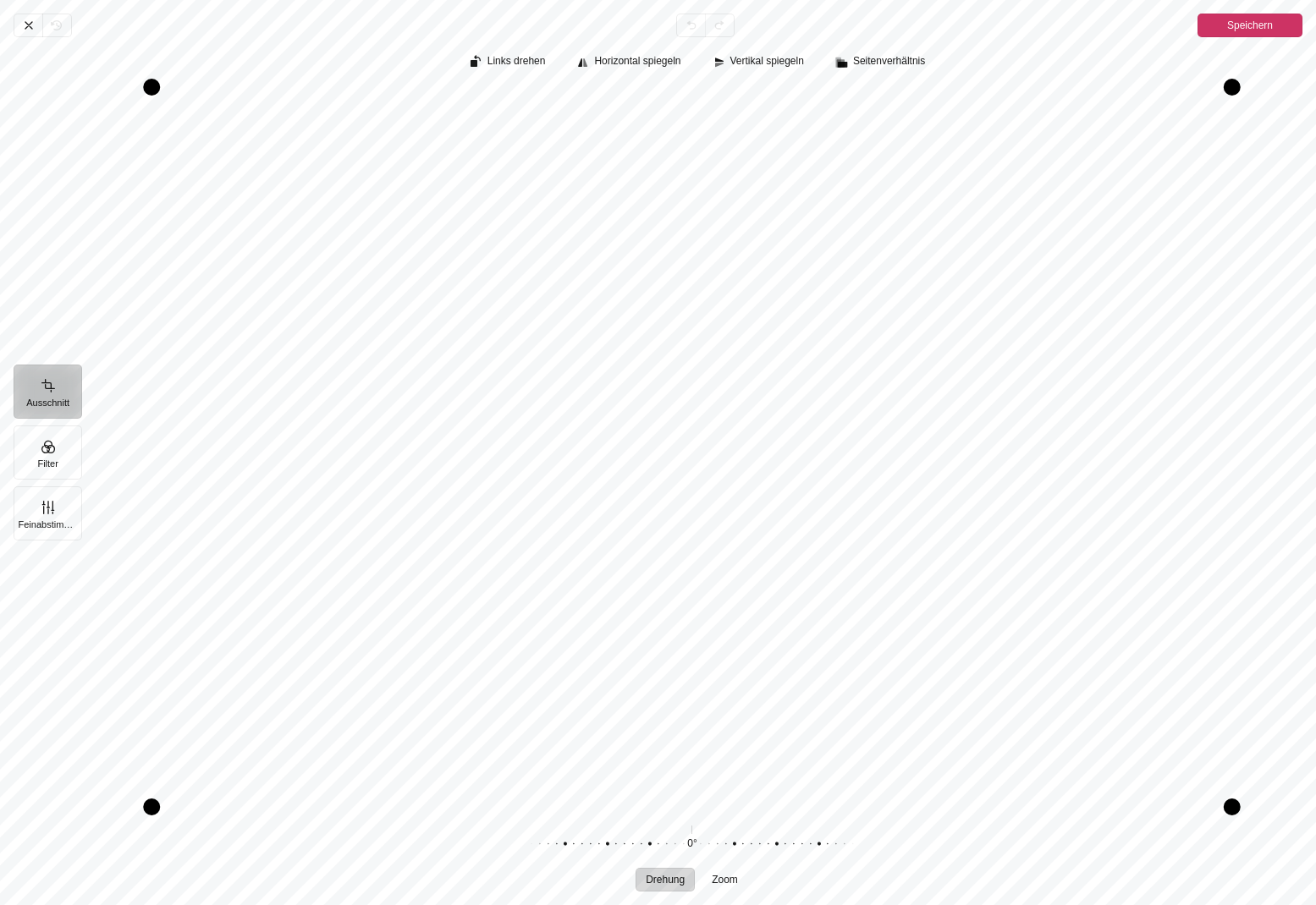
click at [1231, 813] on div "Pintura" at bounding box center [1232, 806] width 17 height 17
drag, startPoint x: 832, startPoint y: 654, endPoint x: 792, endPoint y: 727, distance: 83.2
click at [792, 727] on div "Pintura" at bounding box center [692, 447] width 1221 height 719
drag, startPoint x: 144, startPoint y: 807, endPoint x: 137, endPoint y: 817, distance: 12.2
click at [140, 817] on div "Pintura" at bounding box center [148, 808] width 17 height 17
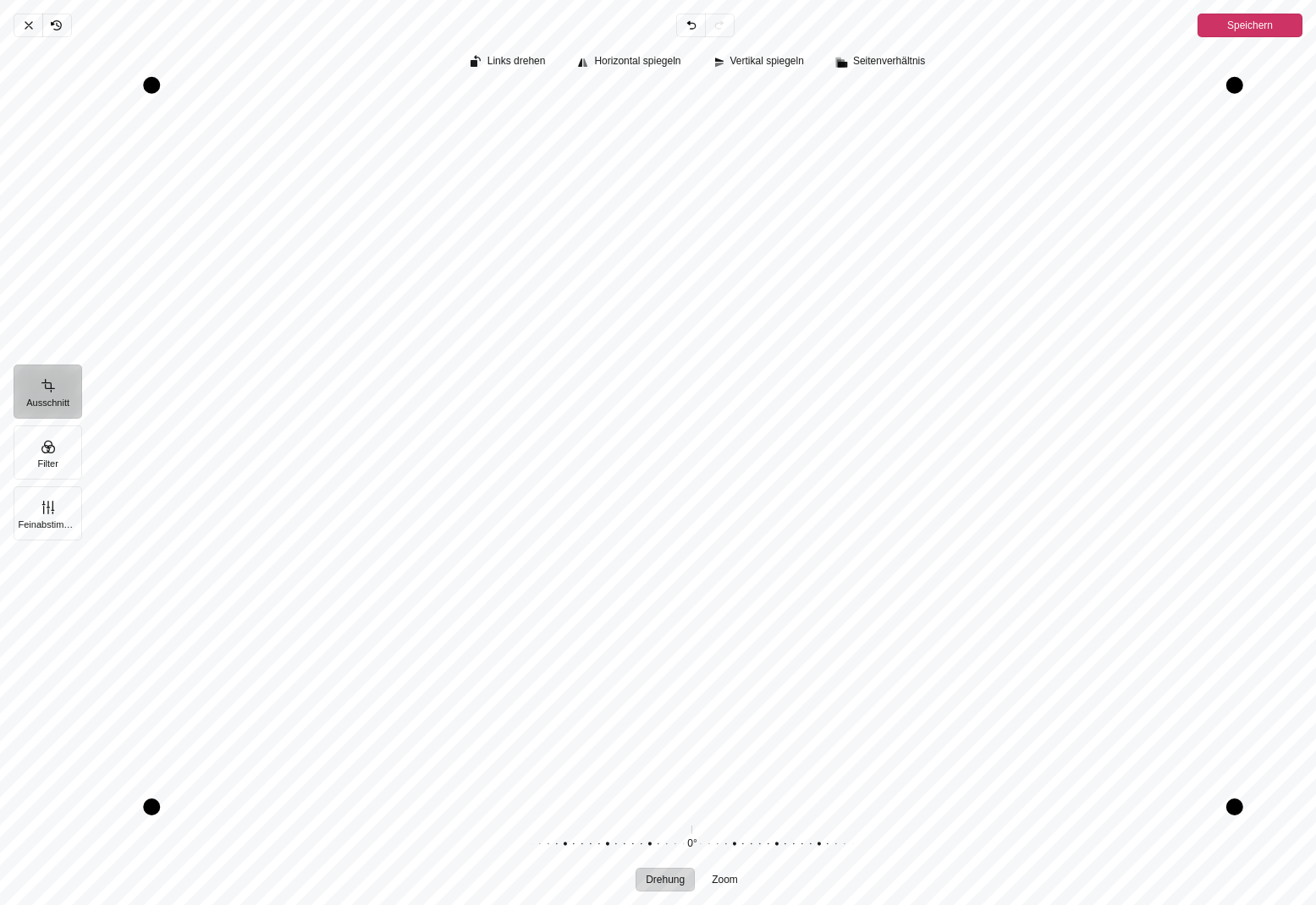
drag, startPoint x: 1236, startPoint y: 83, endPoint x: 1241, endPoint y: 71, distance: 13.0
click at [1241, 77] on div "Pintura" at bounding box center [1234, 85] width 17 height 17
click at [1241, 72] on div "Links drehen Horizontal spiegeln Vertikal spiegeln Seitenverhältnis" at bounding box center [698, 62] width 1207 height 24
click at [1236, 80] on div "Pintura" at bounding box center [1229, 89] width 17 height 17
click at [55, 517] on button "Feinabstimmung" at bounding box center [48, 514] width 69 height 54
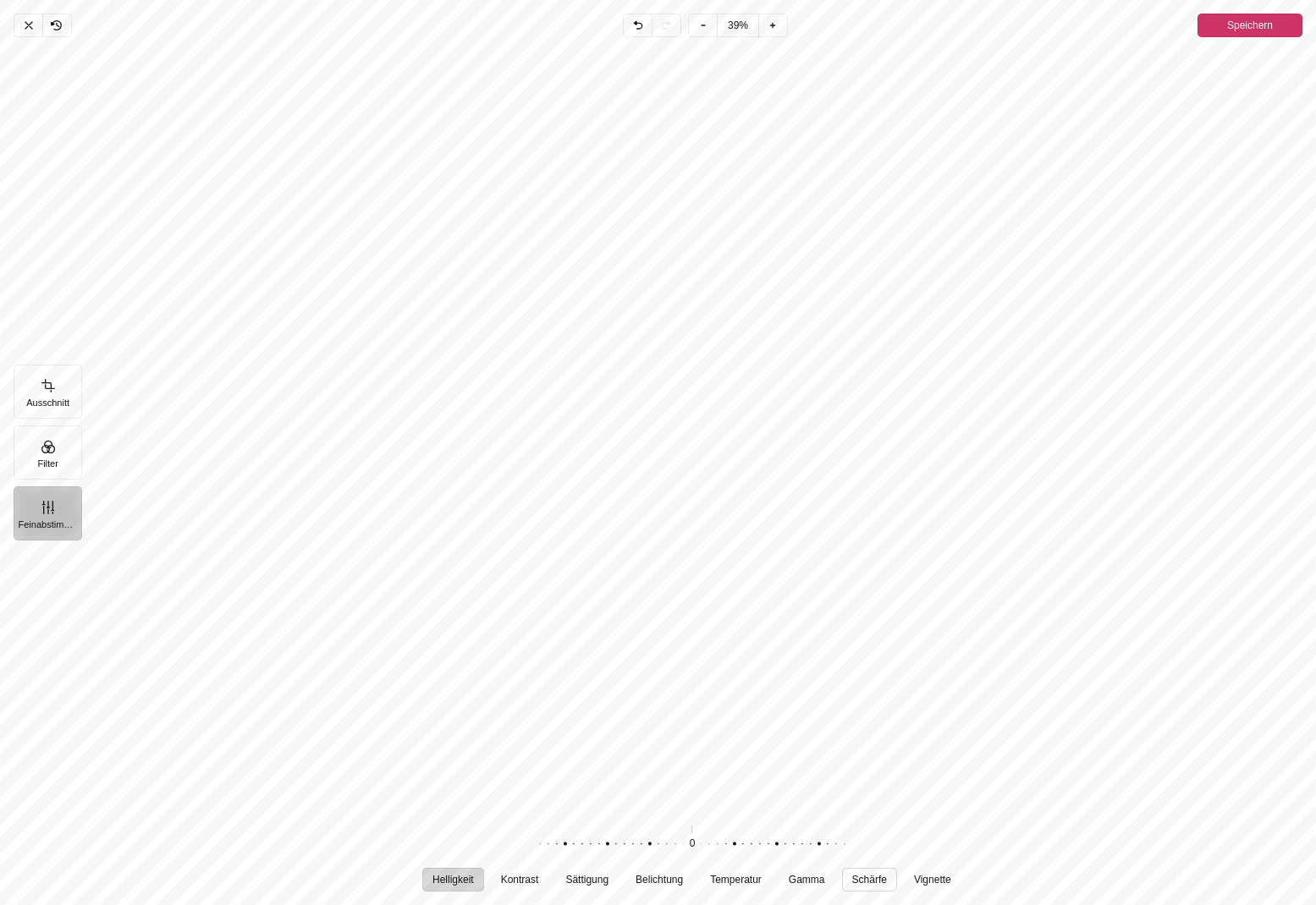
click at [866, 876] on span "Schärfe" at bounding box center [869, 879] width 34 height 10
drag, startPoint x: 701, startPoint y: 844, endPoint x: 615, endPoint y: 858, distance: 87.1
click at [615, 858] on div "Pintura" at bounding box center [597, 844] width 325 height 47
click at [618, 859] on div "Pintura" at bounding box center [600, 844] width 325 height 47
click at [1231, 28] on span "Speichern" at bounding box center [1249, 25] width 46 height 20
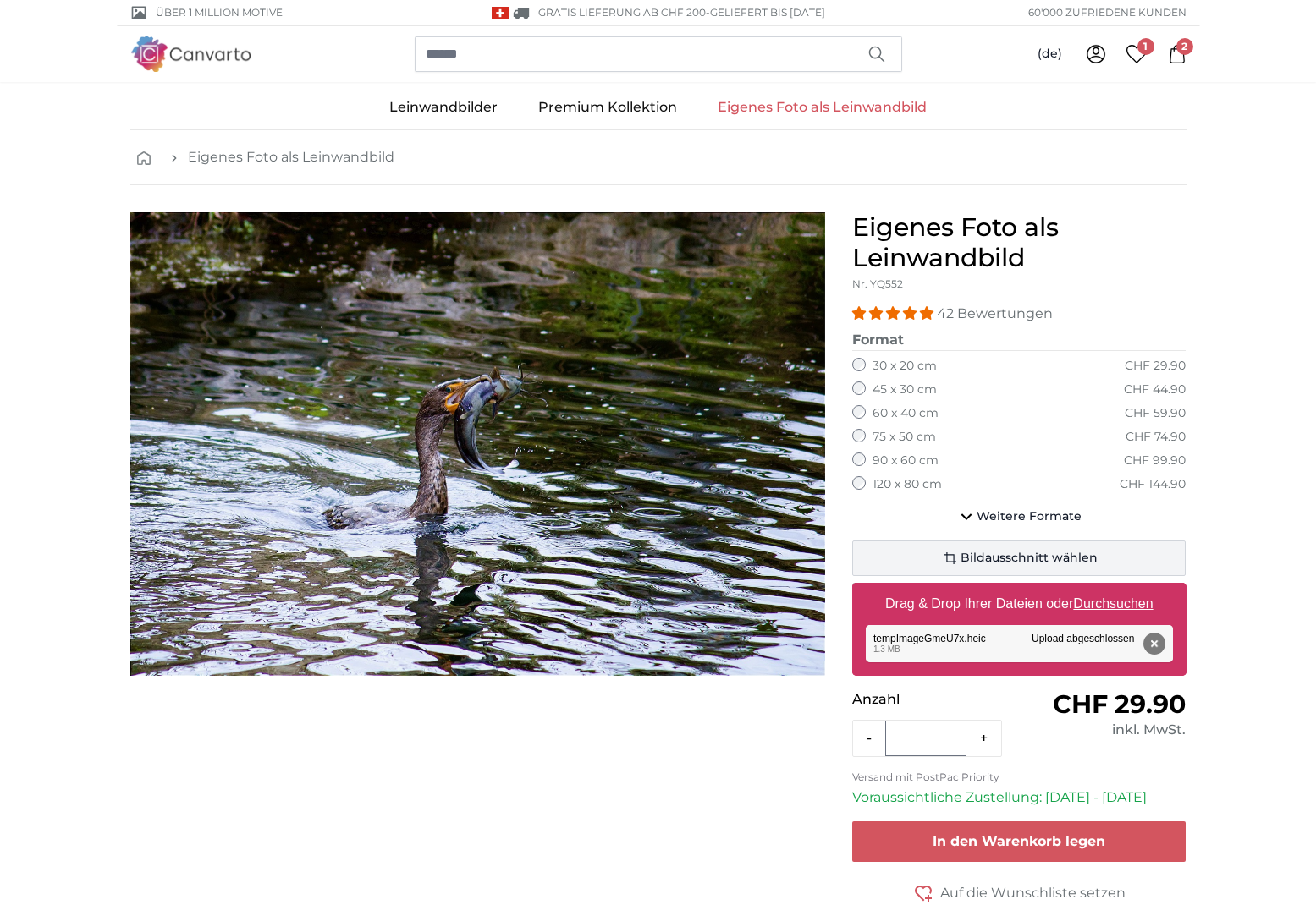
click at [970, 559] on span "Bildausschnitt wählen" at bounding box center [1029, 558] width 137 height 17
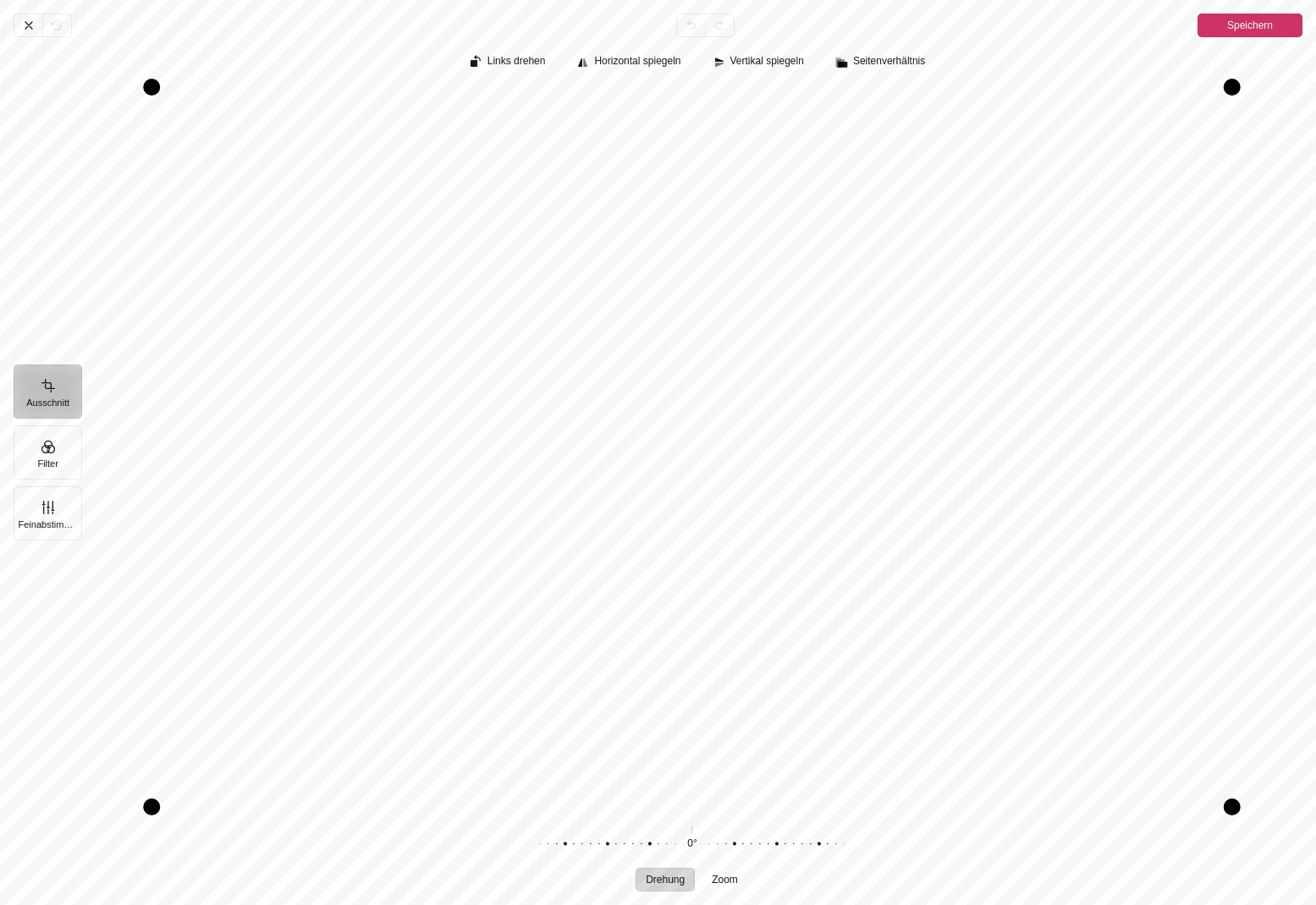
click at [1230, 88] on div "Pintura" at bounding box center [1232, 87] width 17 height 17
drag, startPoint x: 1230, startPoint y: 88, endPoint x: 1159, endPoint y: 246, distance: 173.2
click at [1159, 246] on div "Pintura" at bounding box center [692, 447] width 1221 height 719
drag, startPoint x: 881, startPoint y: 415, endPoint x: 896, endPoint y: 425, distance: 18.0
click at [896, 425] on div "Pintura" at bounding box center [692, 447] width 1221 height 719
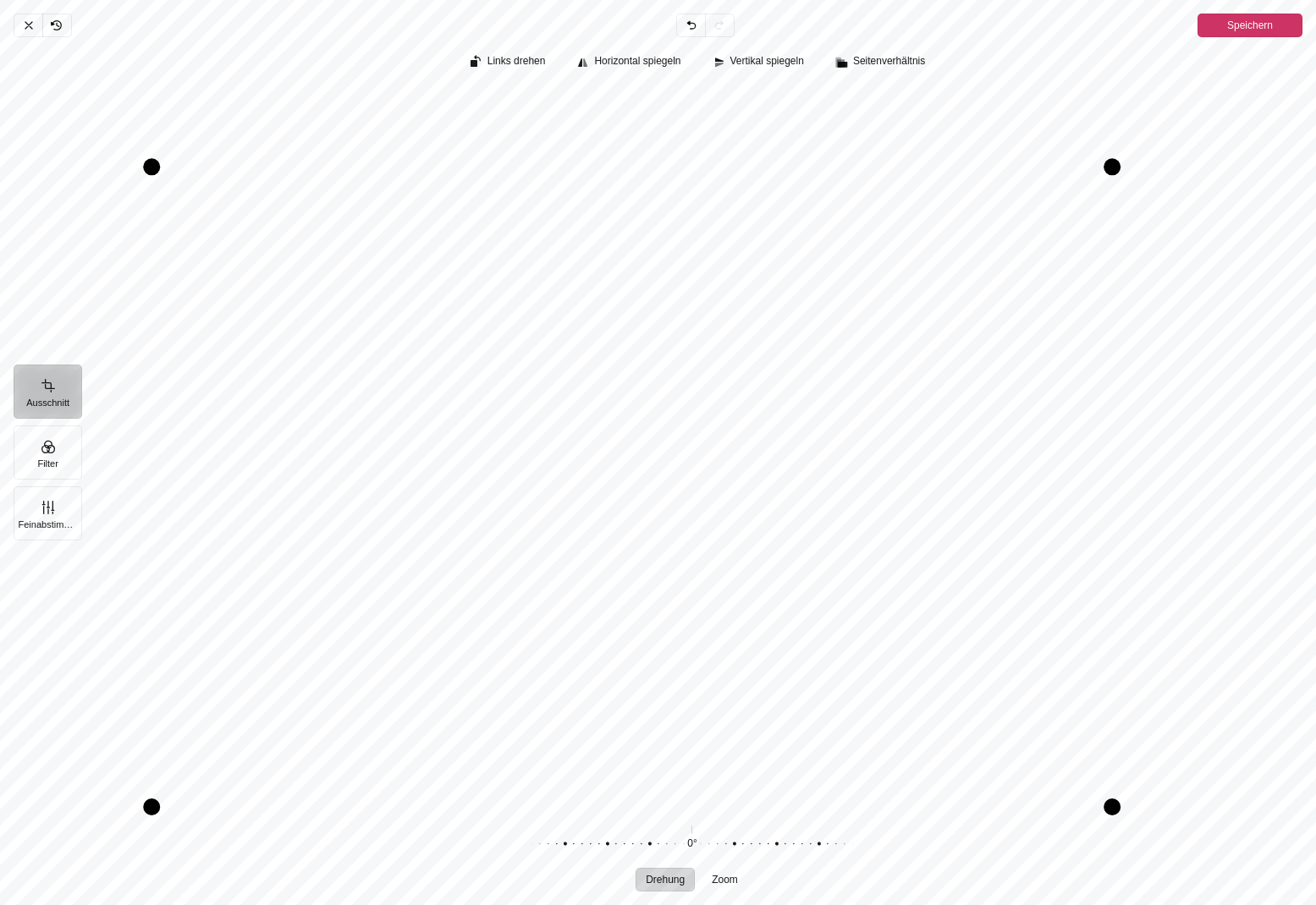
click at [1217, 26] on button "Speichern" at bounding box center [1250, 25] width 105 height 24
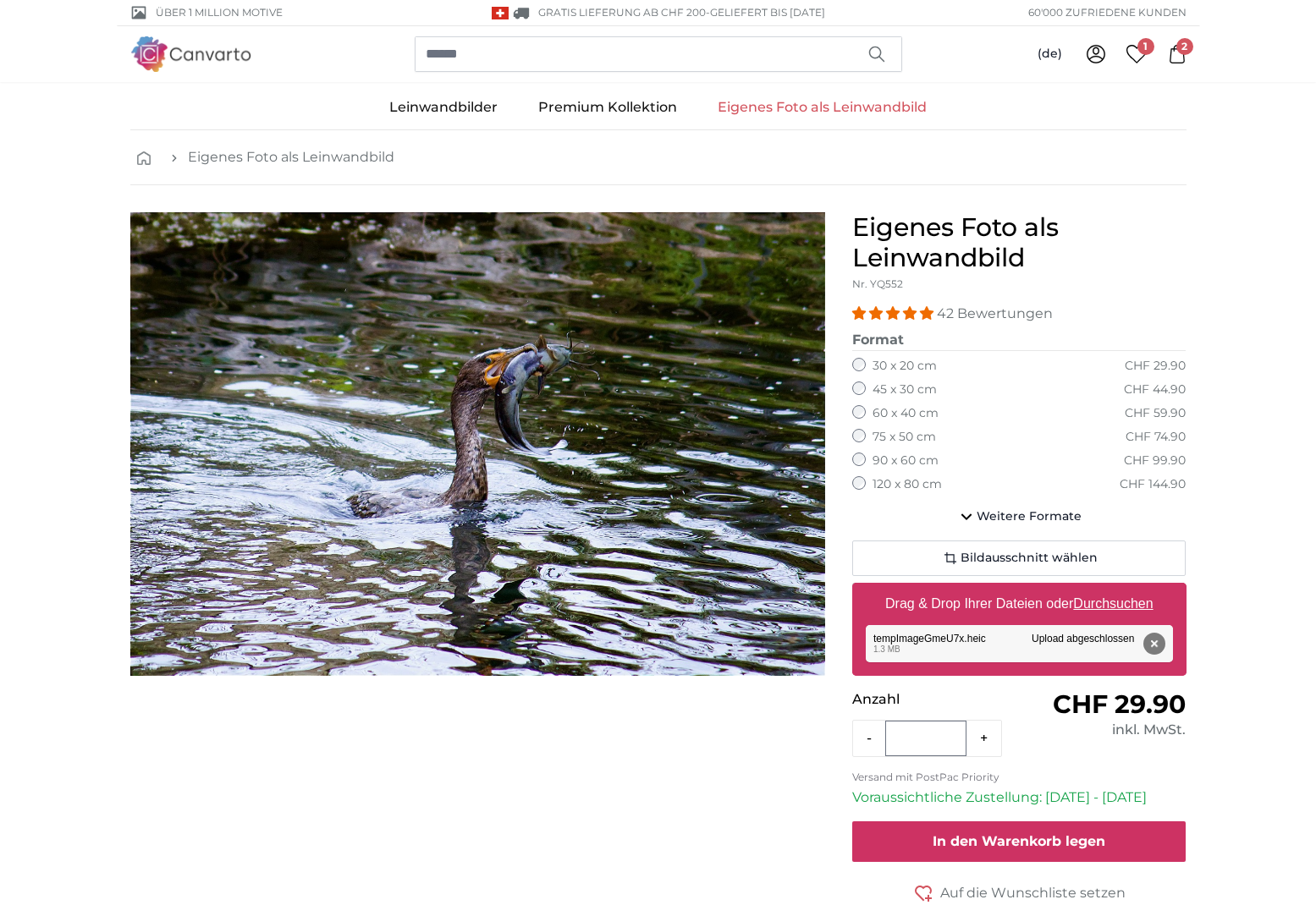
click at [999, 833] on span "In den Warenkorb legen" at bounding box center [1018, 841] width 173 height 16
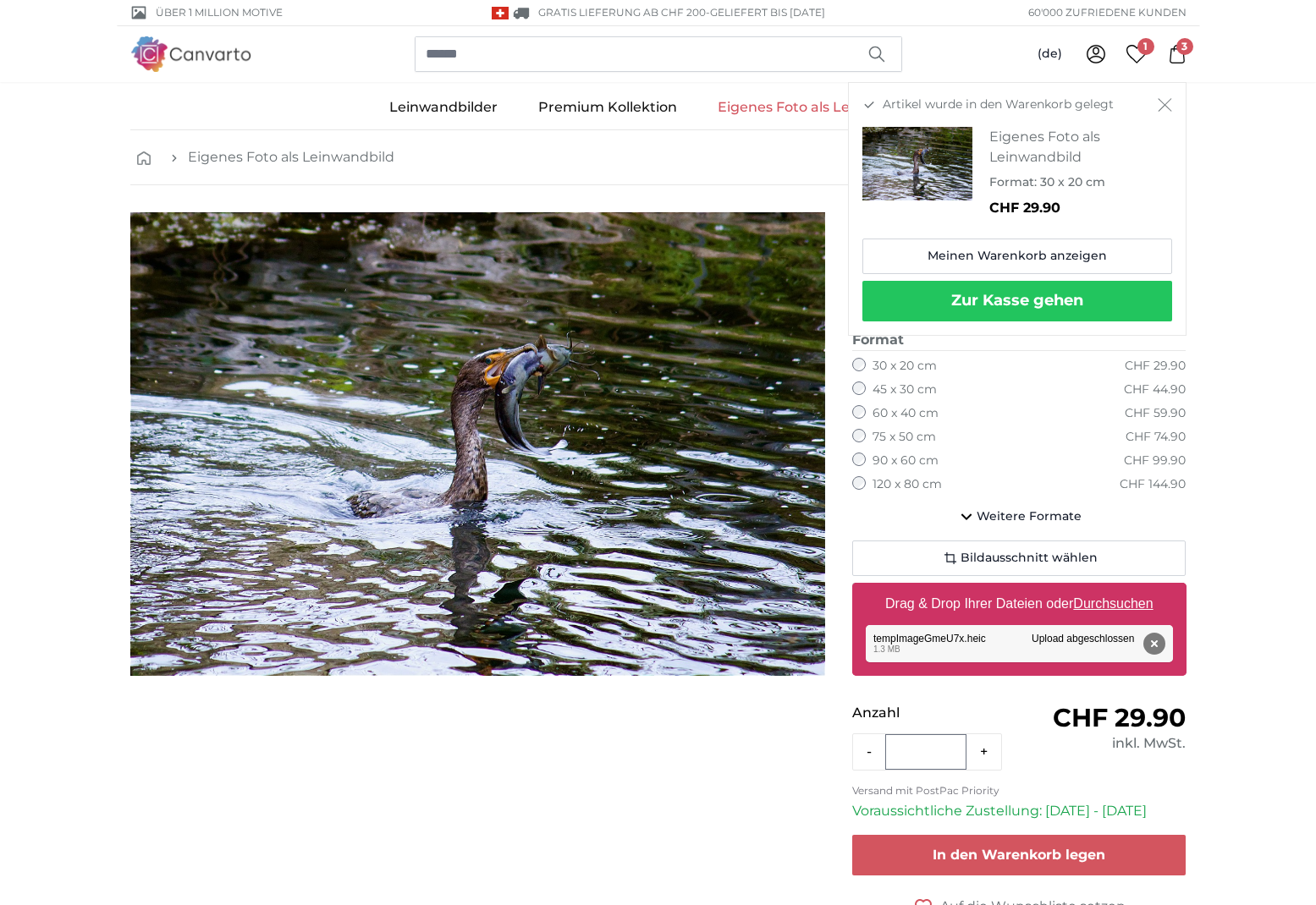
click at [1064, 310] on button "Zur Kasse gehen" at bounding box center [1017, 301] width 309 height 41
